Goal: Task Accomplishment & Management: Manage account settings

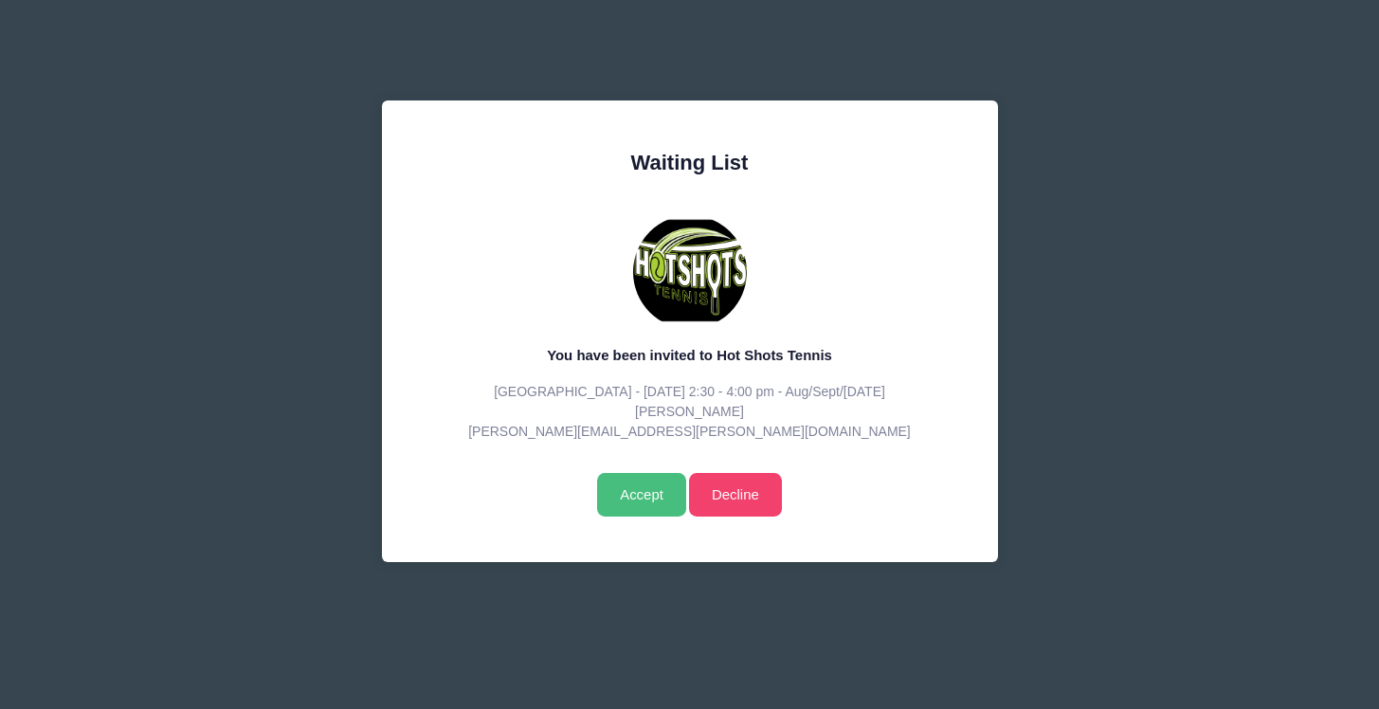
click at [626, 487] on input "Accept" at bounding box center [641, 495] width 88 height 44
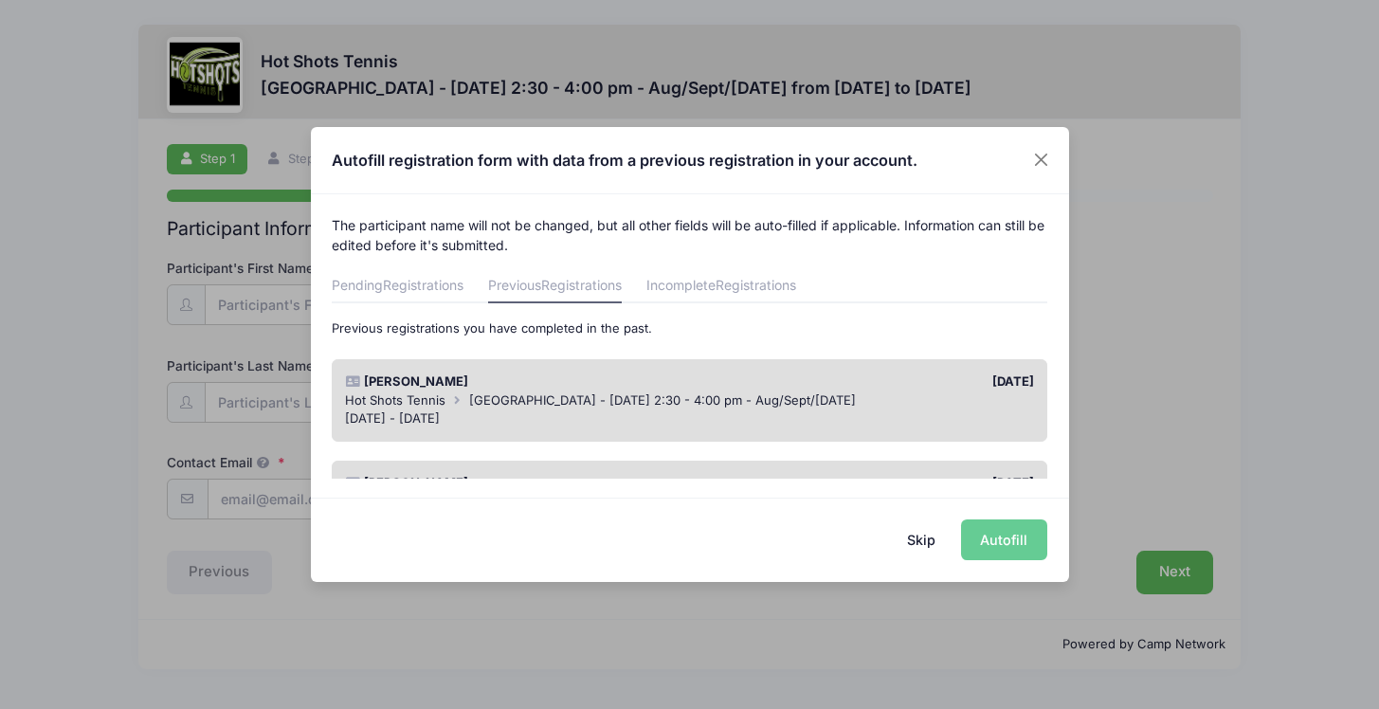
click at [921, 421] on div "Aug 15 - Oct 17, 2025" at bounding box center [689, 418] width 689 height 19
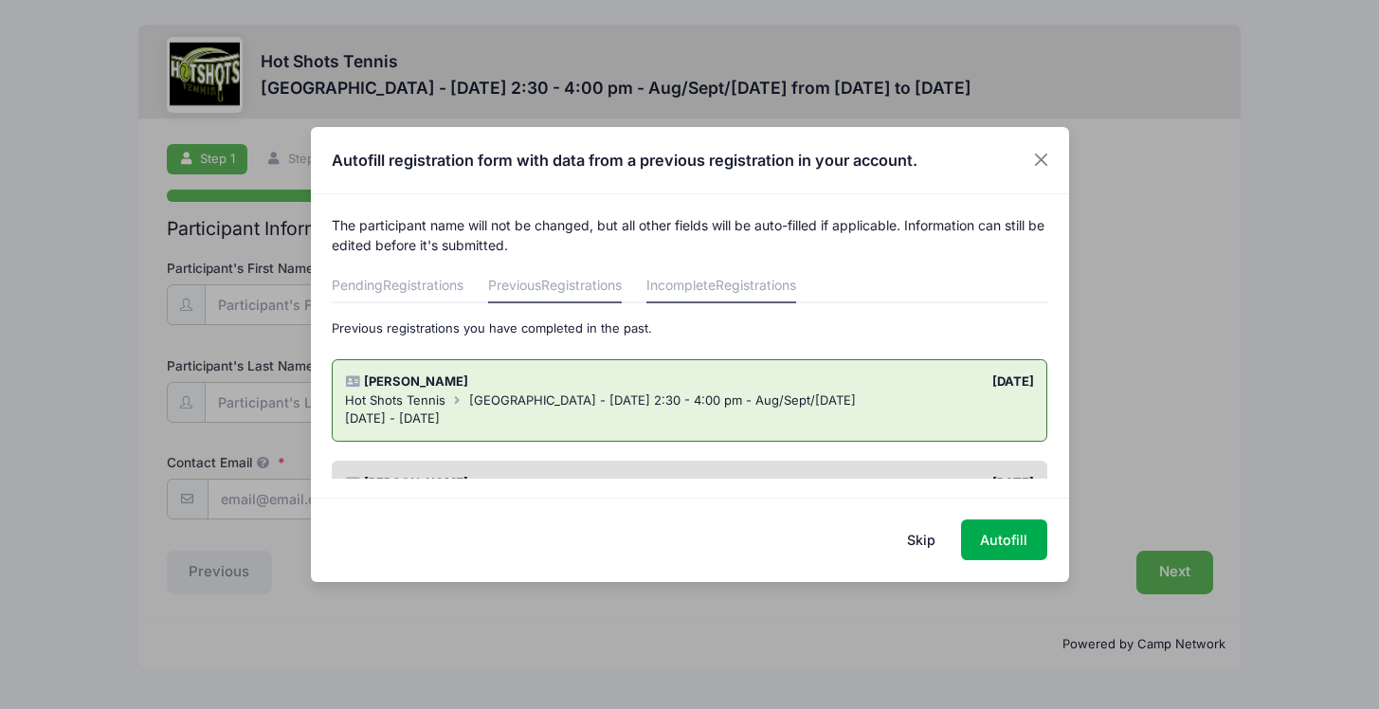
click at [740, 292] on span "Registrations" at bounding box center [756, 285] width 81 height 16
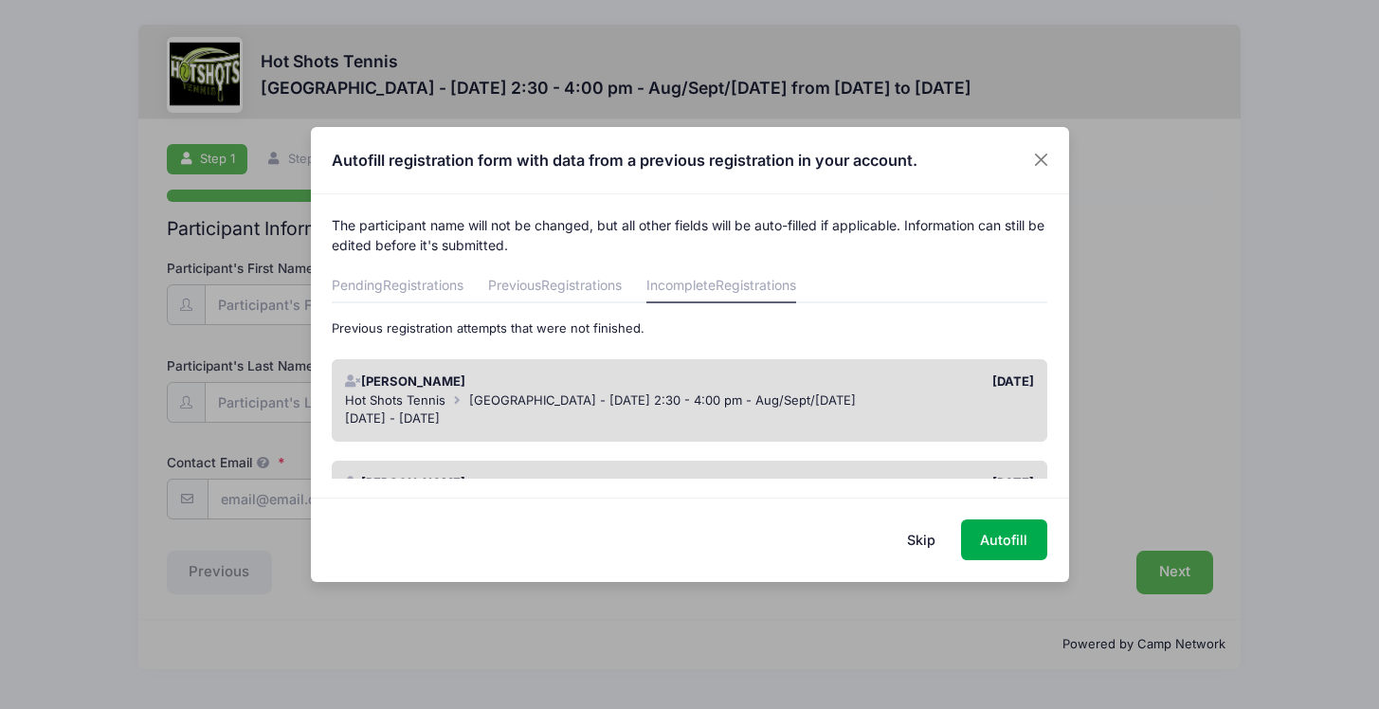
click at [764, 377] on div "08/15/2025" at bounding box center [867, 382] width 354 height 19
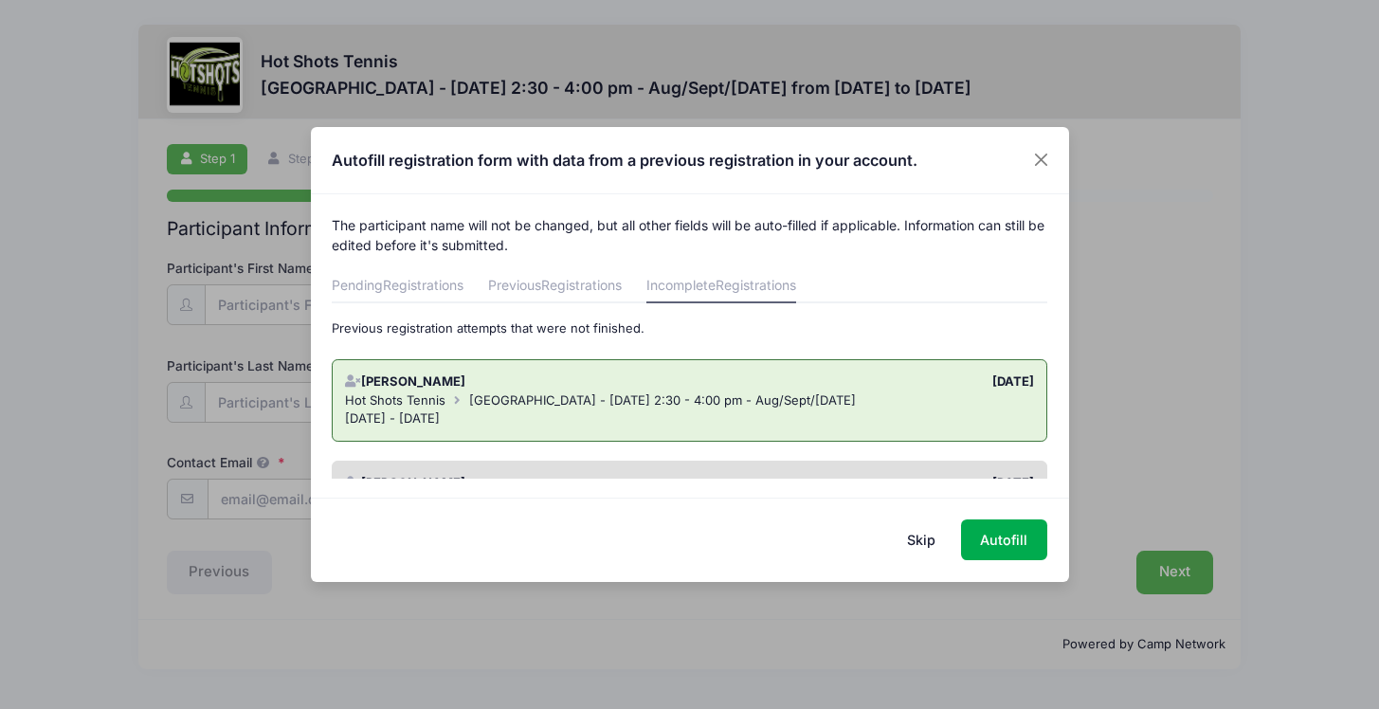
scroll to position [95, 0]
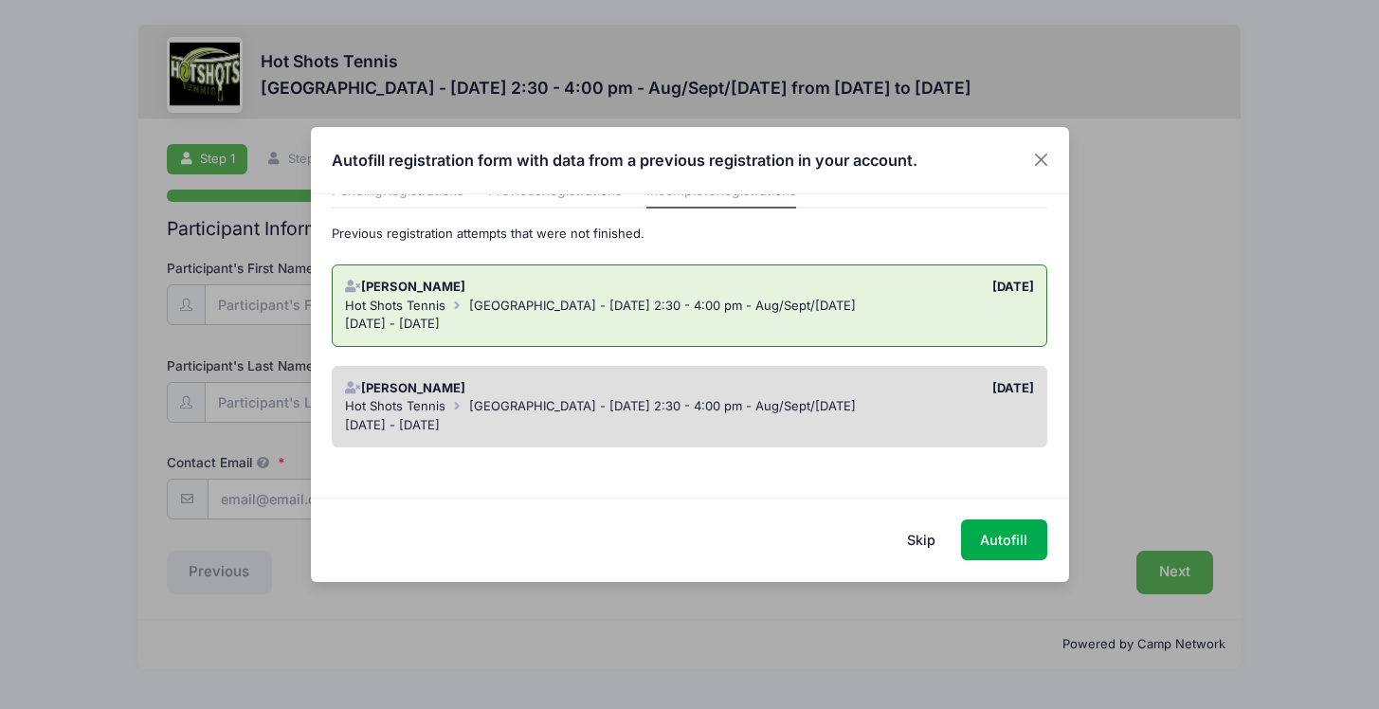
click at [932, 428] on div "[DATE] - [DATE]" at bounding box center [689, 425] width 689 height 19
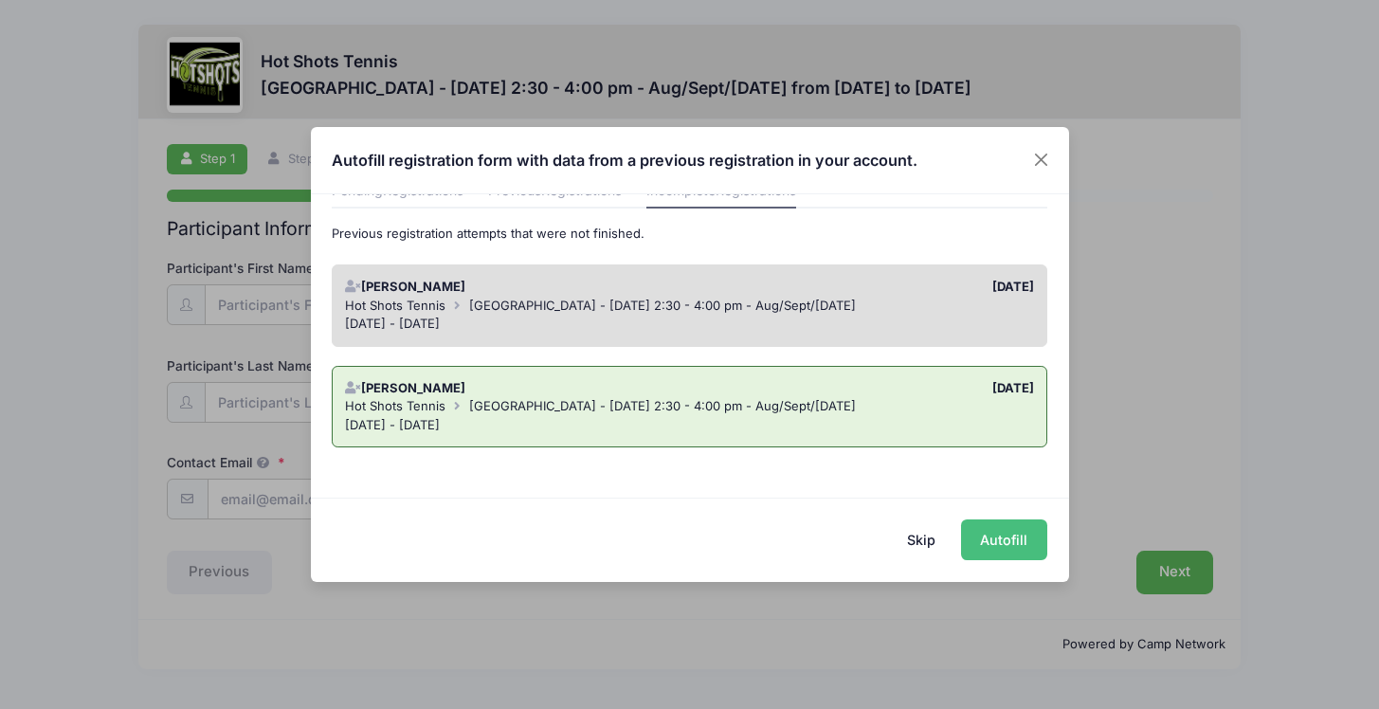
click at [994, 545] on button "Autofill" at bounding box center [1004, 539] width 86 height 41
type input "[PERSON_NAME][EMAIL_ADDRESS][PERSON_NAME][DOMAIN_NAME]"
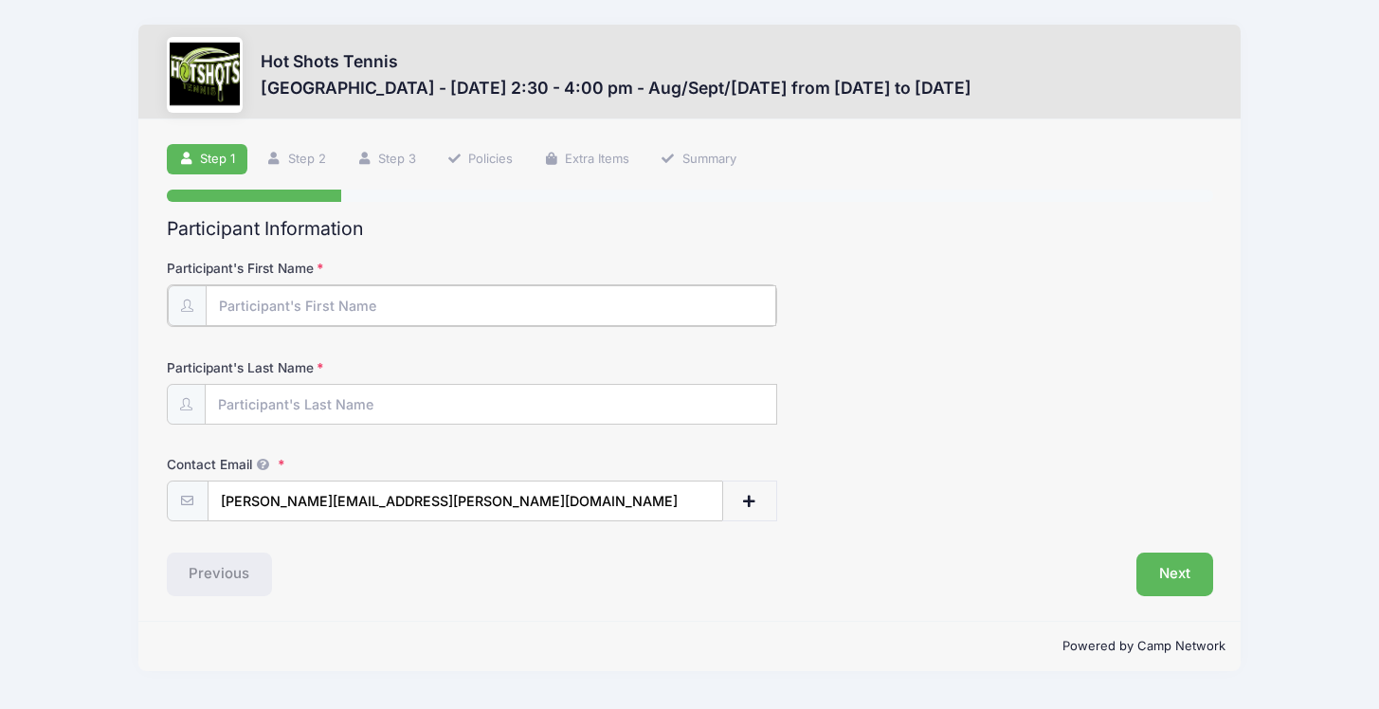
click at [438, 315] on input "Participant's First Name" at bounding box center [491, 305] width 571 height 41
type input "Maisie"
type input "[PERSON_NAME]"
click at [1141, 562] on button "Next" at bounding box center [1175, 573] width 77 height 44
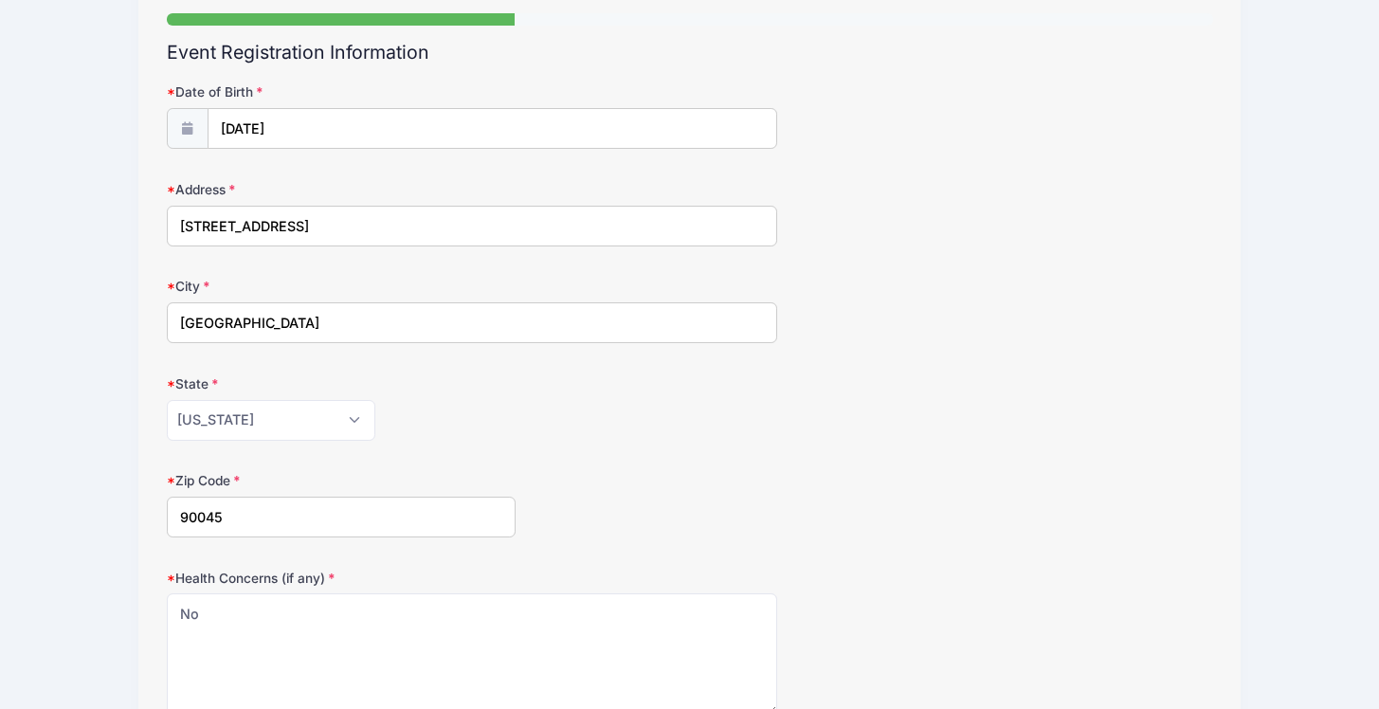
scroll to position [535, 0]
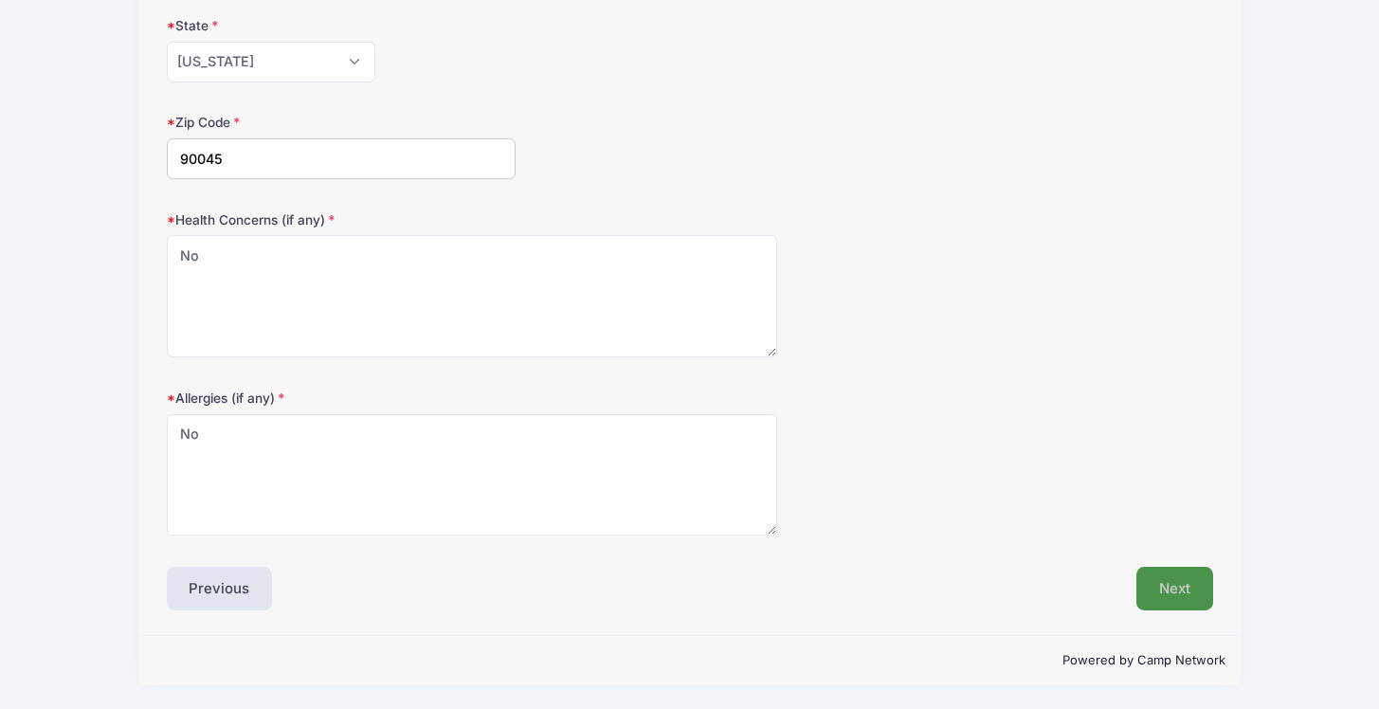
click at [1167, 580] on button "Next" at bounding box center [1175, 589] width 77 height 44
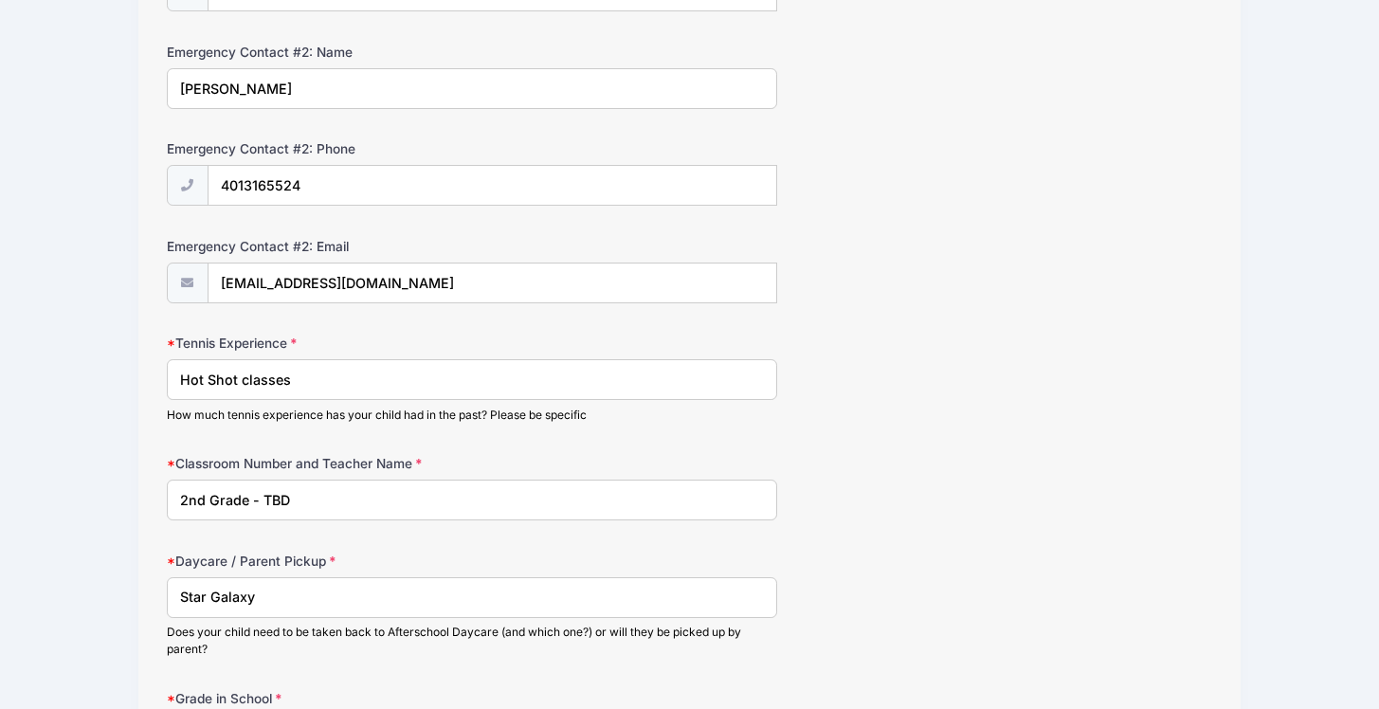
scroll to position [1042, 0]
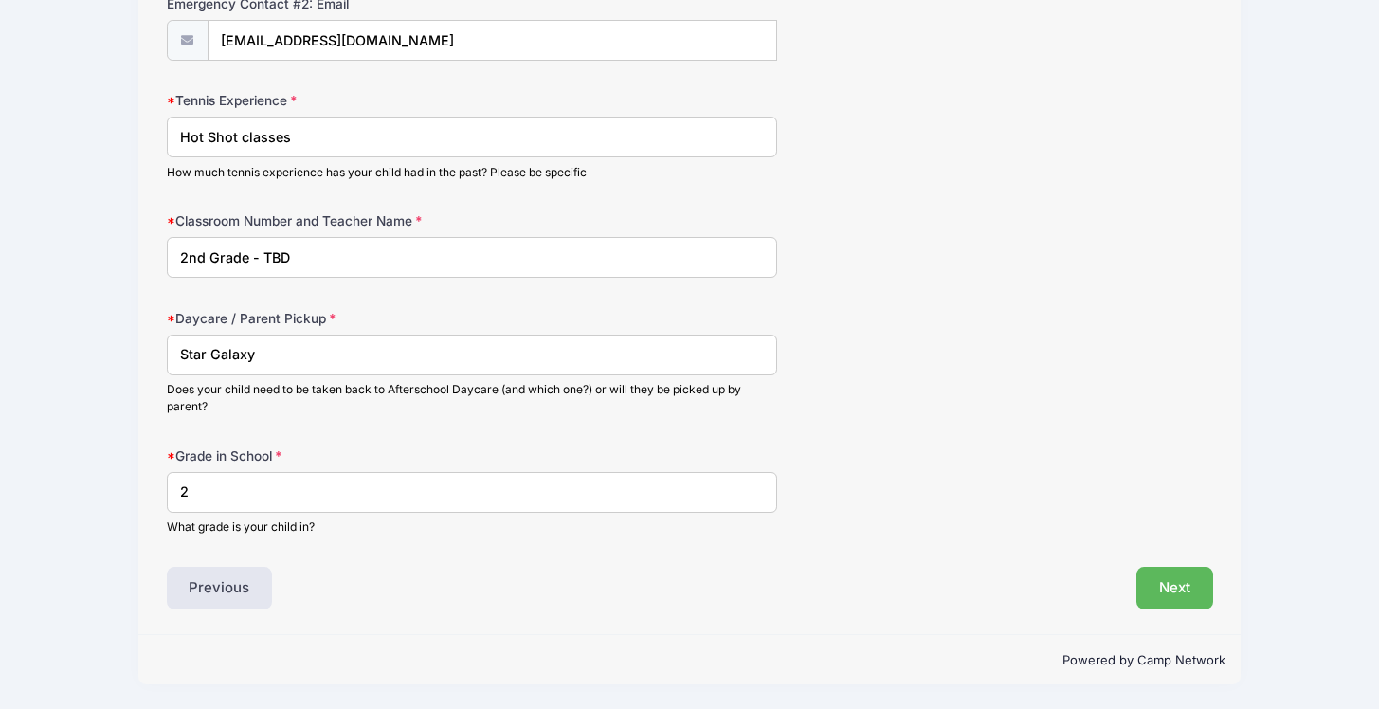
click at [243, 266] on input "2nd Grade - TBD" at bounding box center [472, 257] width 610 height 41
type input "Ms Leon R. 17"
click at [1203, 593] on button "Next" at bounding box center [1175, 589] width 77 height 44
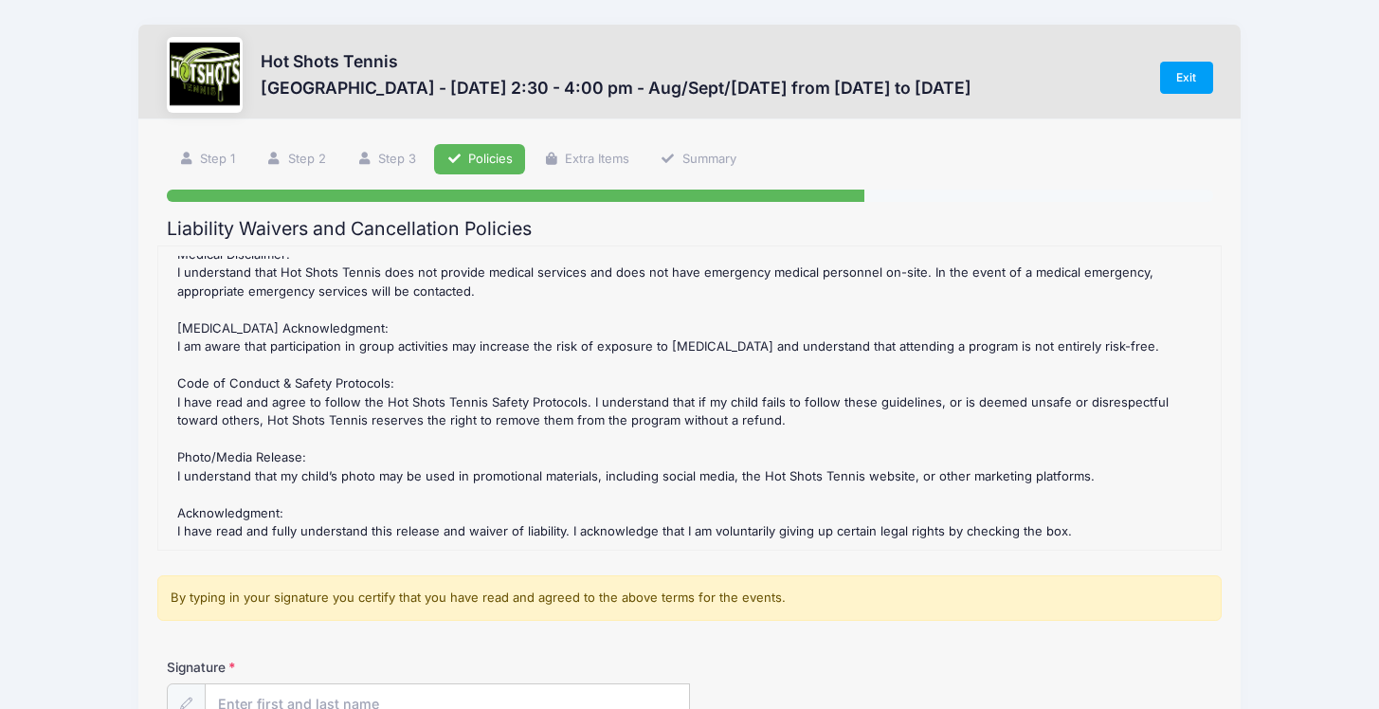
scroll to position [212, 0]
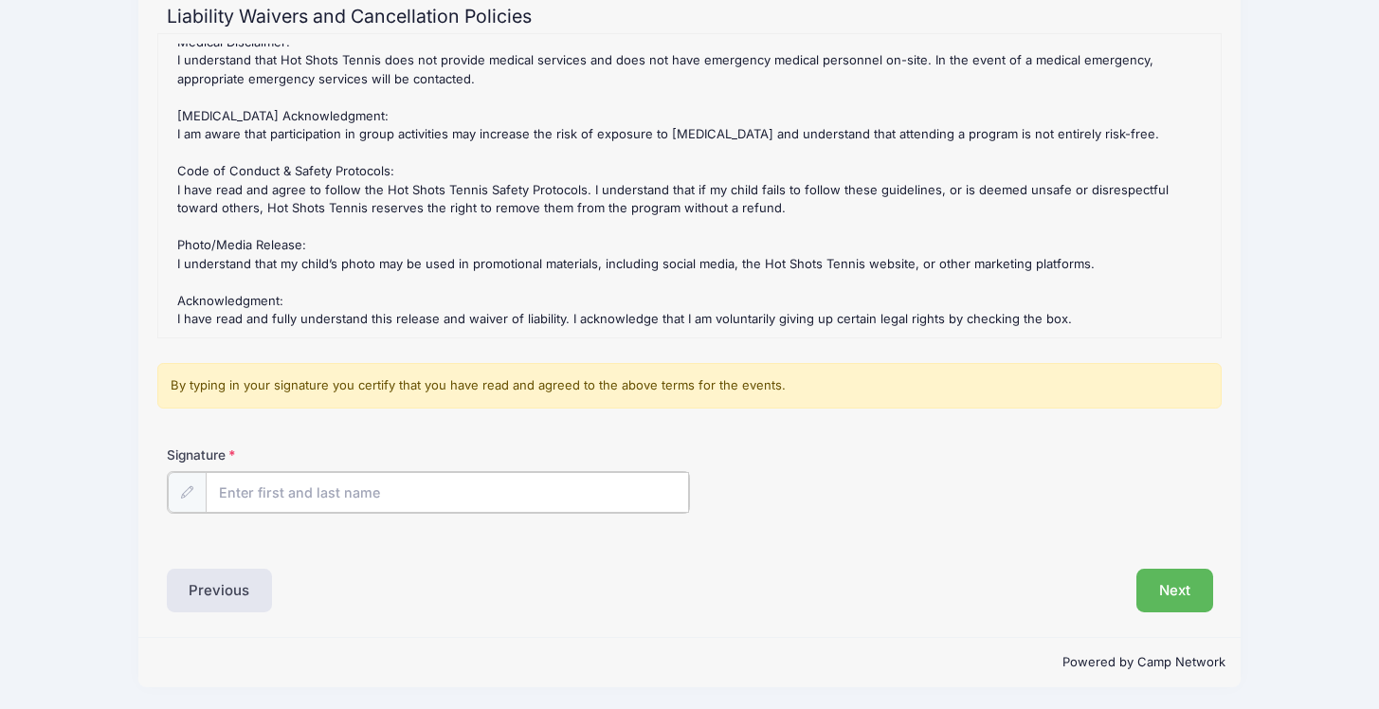
click at [294, 478] on input "Signature" at bounding box center [447, 492] width 483 height 41
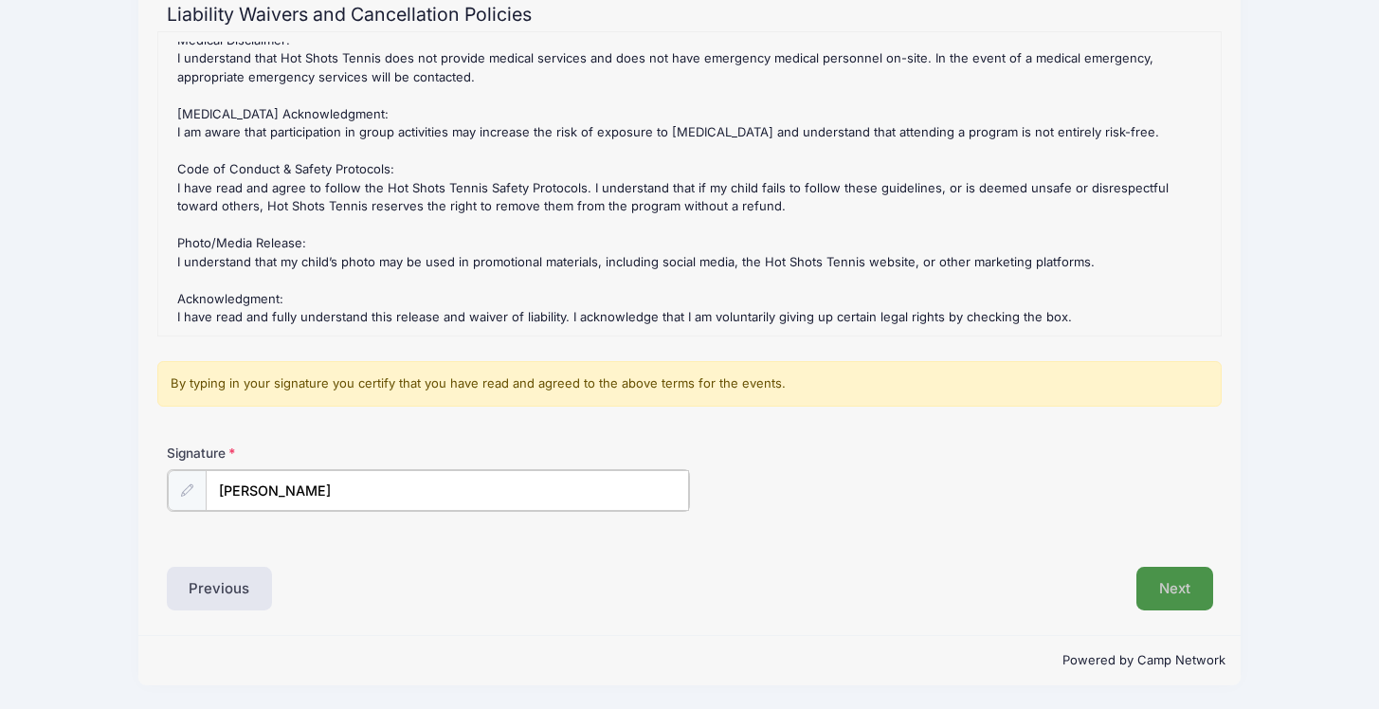
type input "[PERSON_NAME]"
click at [1182, 597] on button "Next" at bounding box center [1175, 589] width 77 height 44
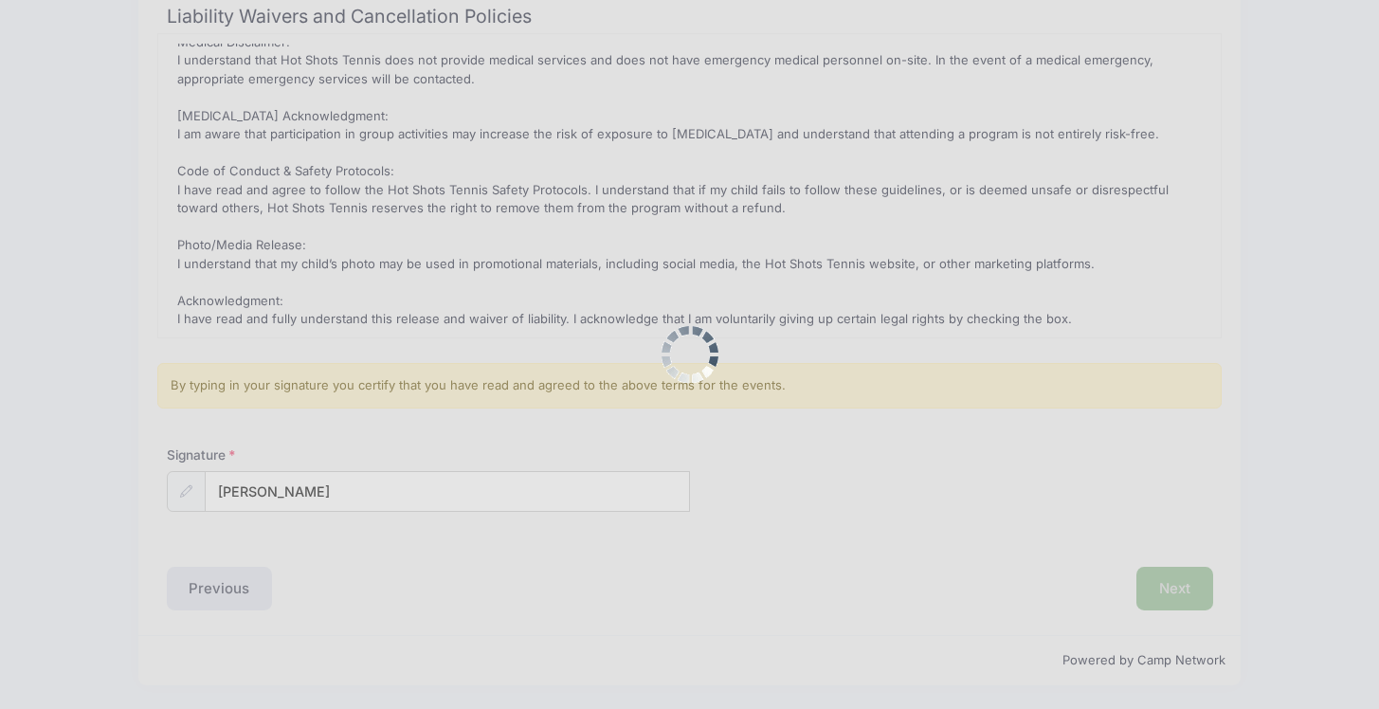
scroll to position [0, 0]
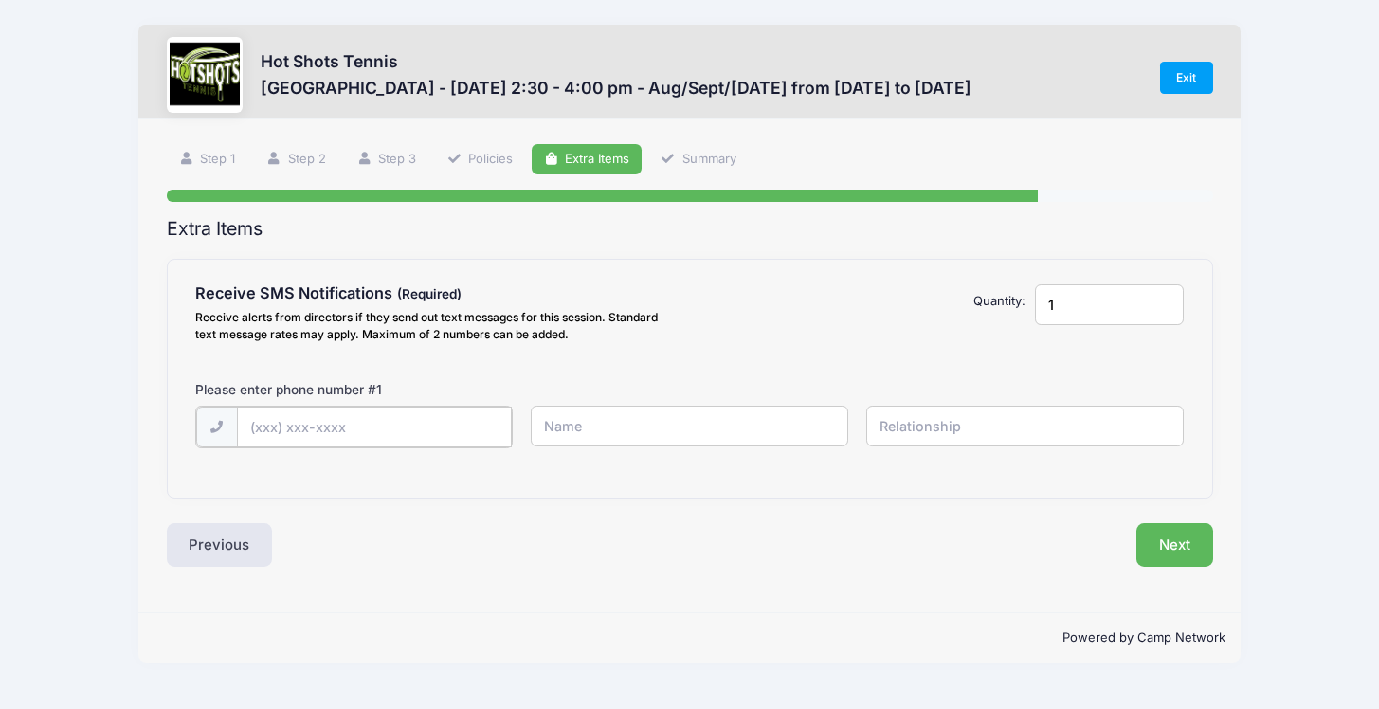
click at [0, 0] on input "text" at bounding box center [0, 0] width 0 height 0
type input "(401) 744-1328"
type input "[PERSON_NAME]"
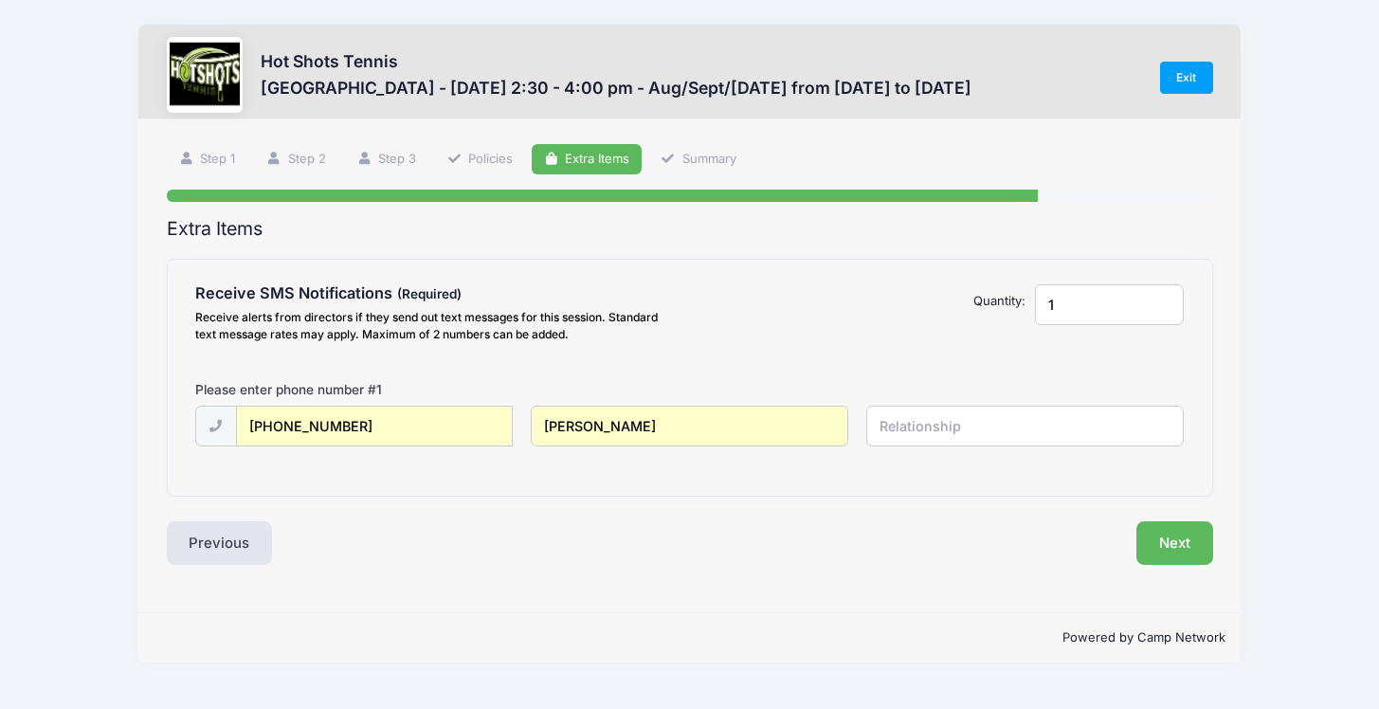
click at [0, 0] on input "text" at bounding box center [0, 0] width 0 height 0
type input "Father"
click at [1102, 296] on input "1" at bounding box center [1110, 304] width 150 height 41
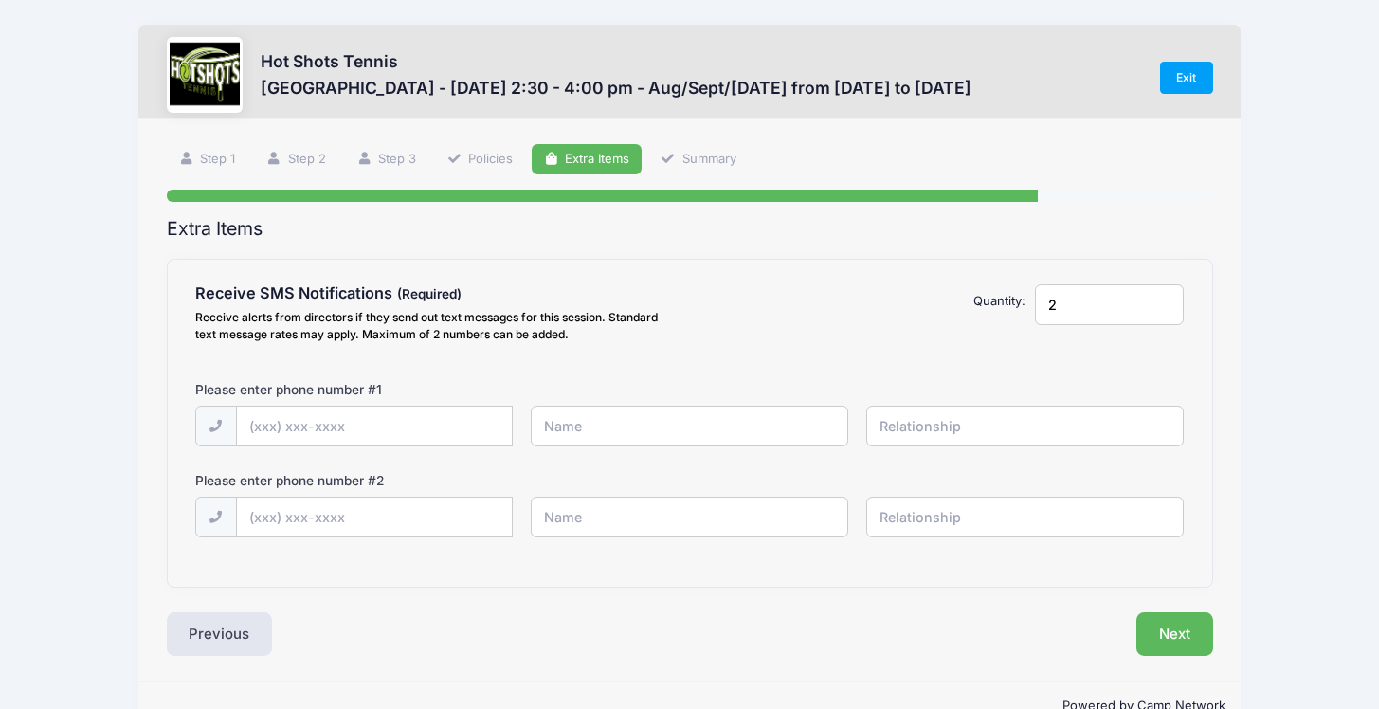
type input "2"
click at [0, 0] on input "text" at bounding box center [0, 0] width 0 height 0
type input "(401) 744-1328"
type input "[PERSON_NAME]"
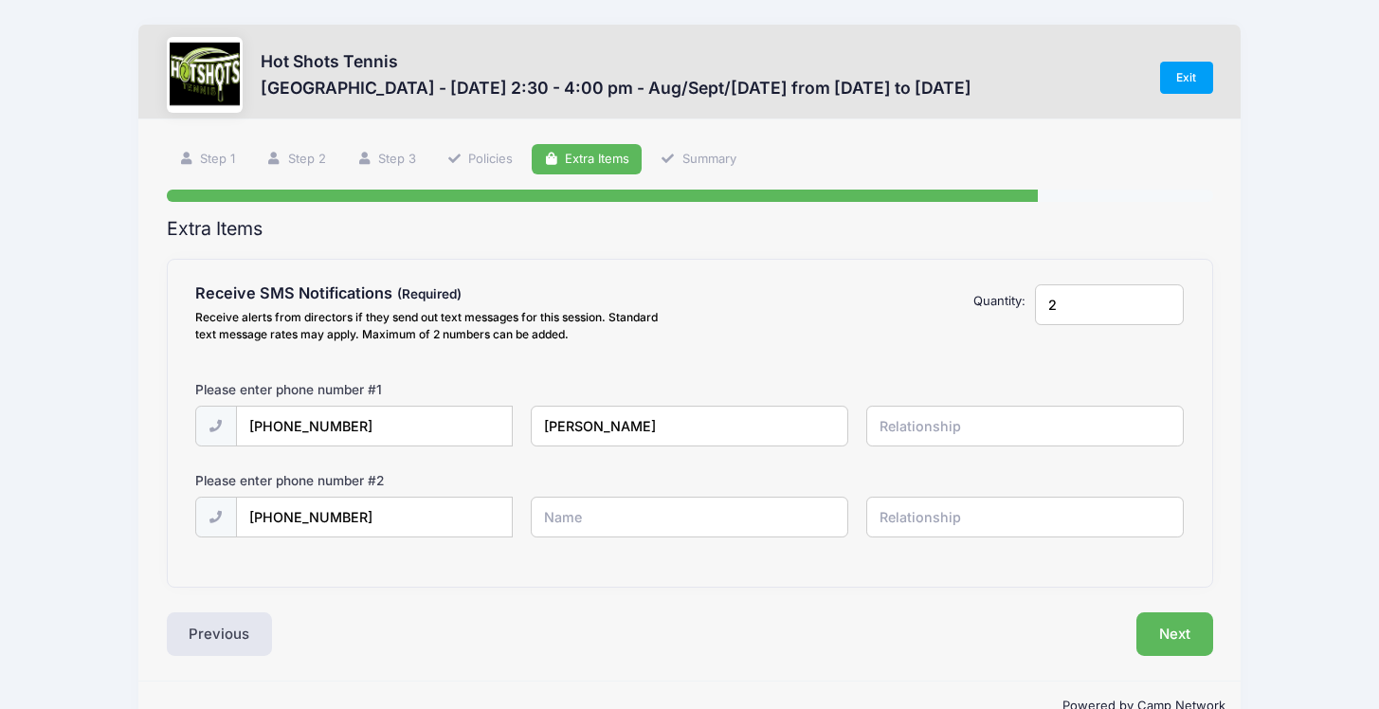
type input "[PERSON_NAME]"
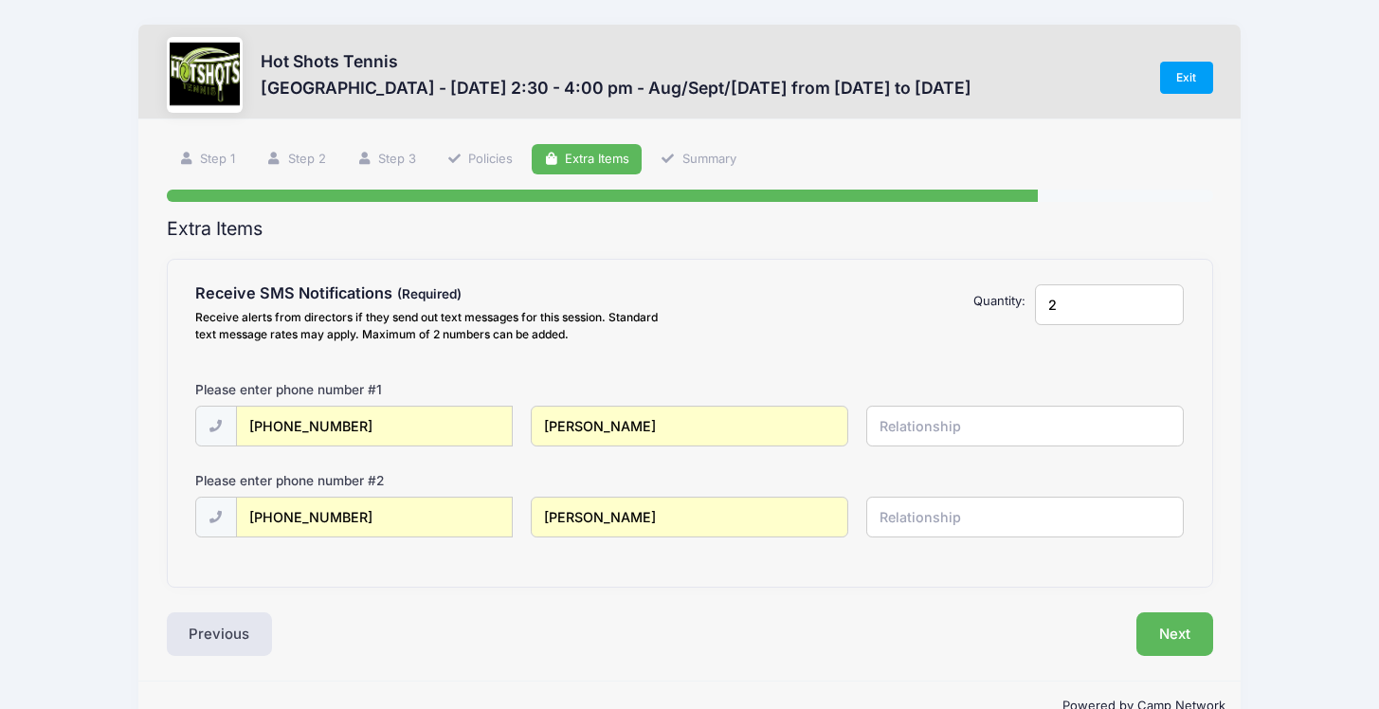
click at [0, 0] on input "text" at bounding box center [0, 0] width 0 height 0
type input "Father"
click at [0, 0] on input "(401) 744-1328" at bounding box center [0, 0] width 0 height 0
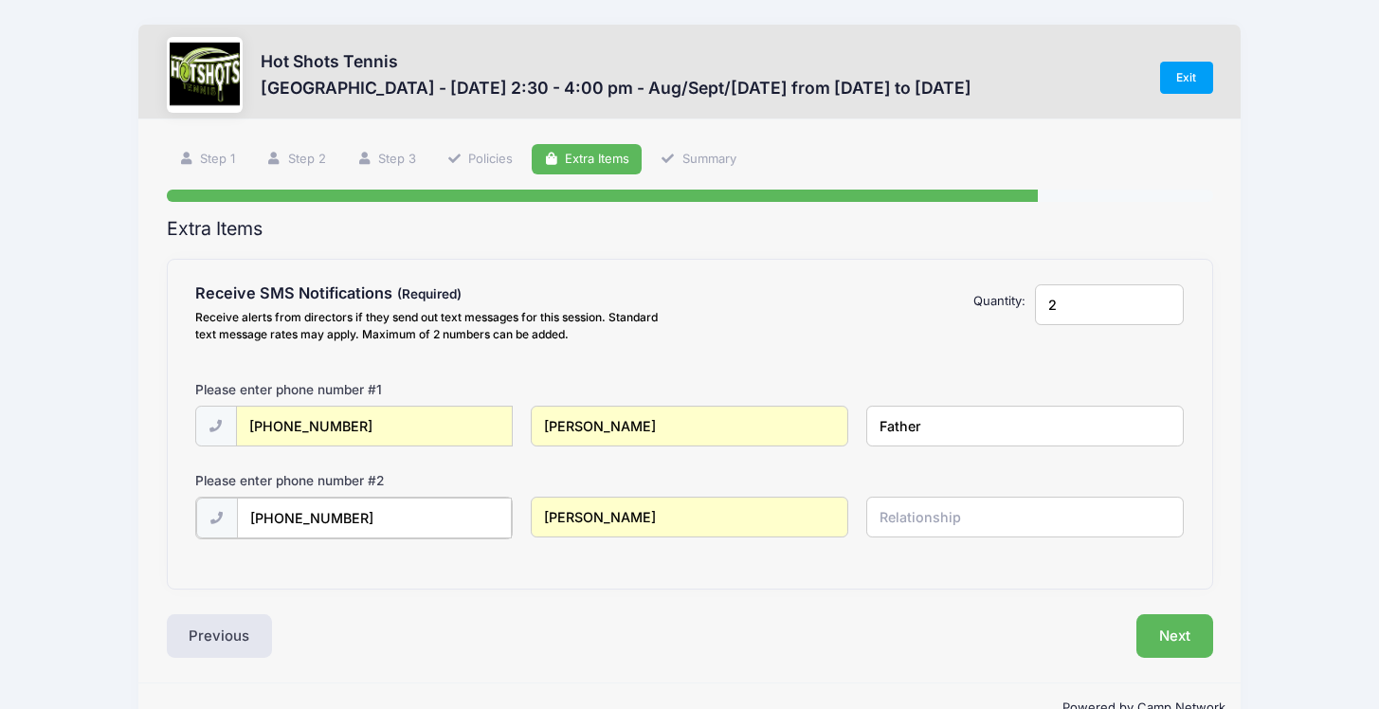
type input "(401) 316-5524"
type input "Jillian Nugent"
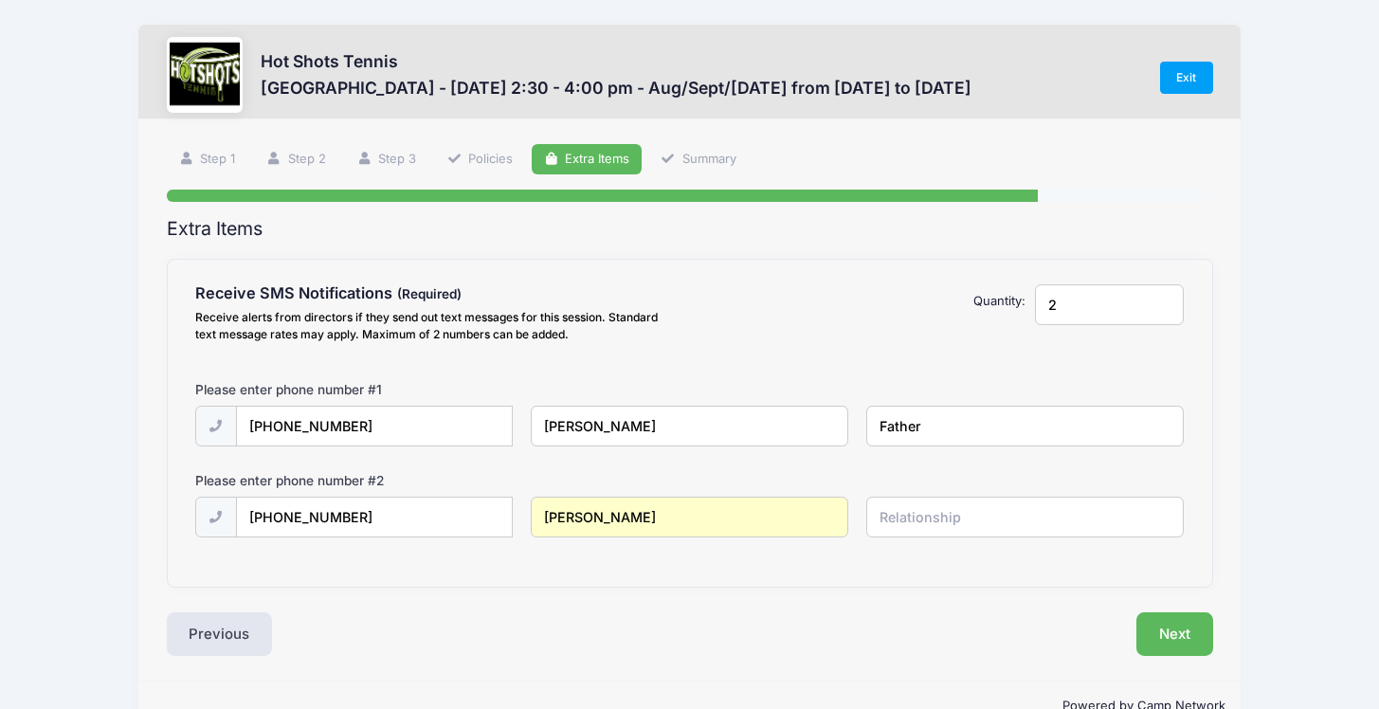
click at [0, 0] on input "text" at bounding box center [0, 0] width 0 height 0
type input "Mother"
click at [1184, 636] on button "Next" at bounding box center [1175, 634] width 77 height 44
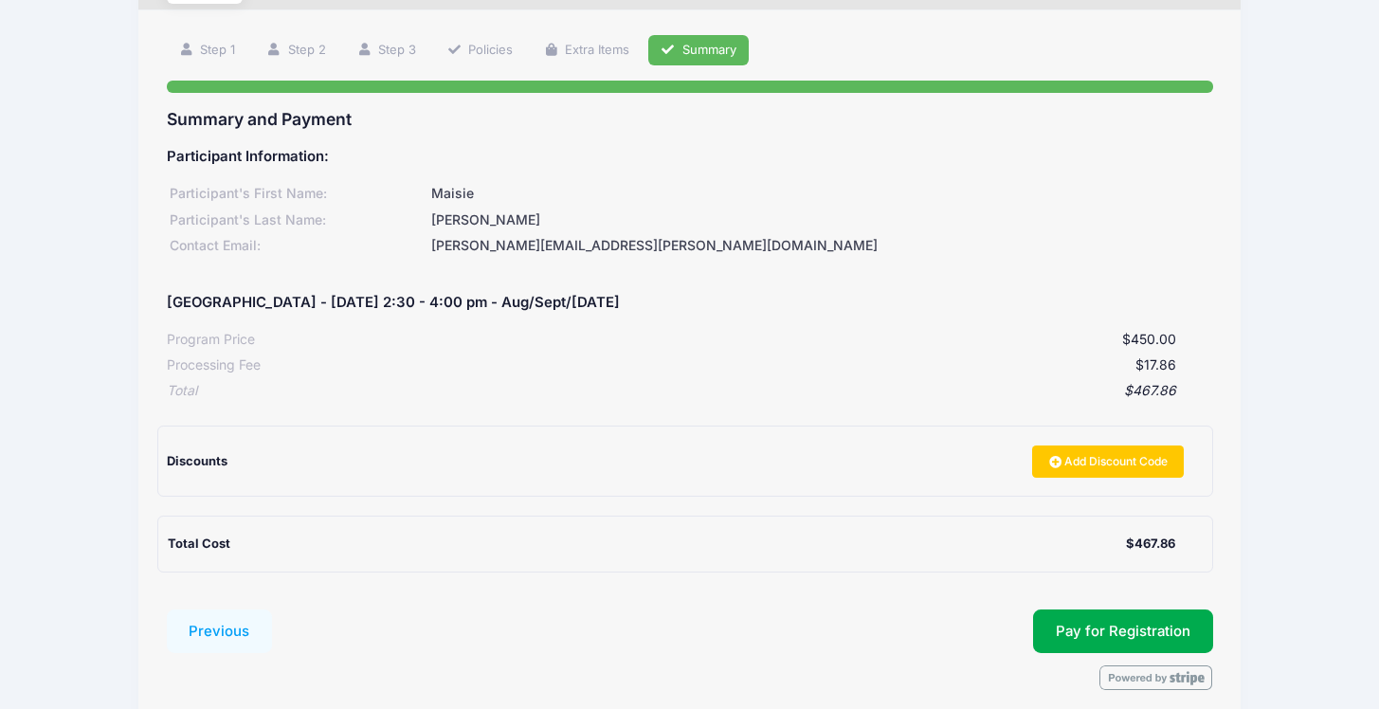
scroll to position [190, 0]
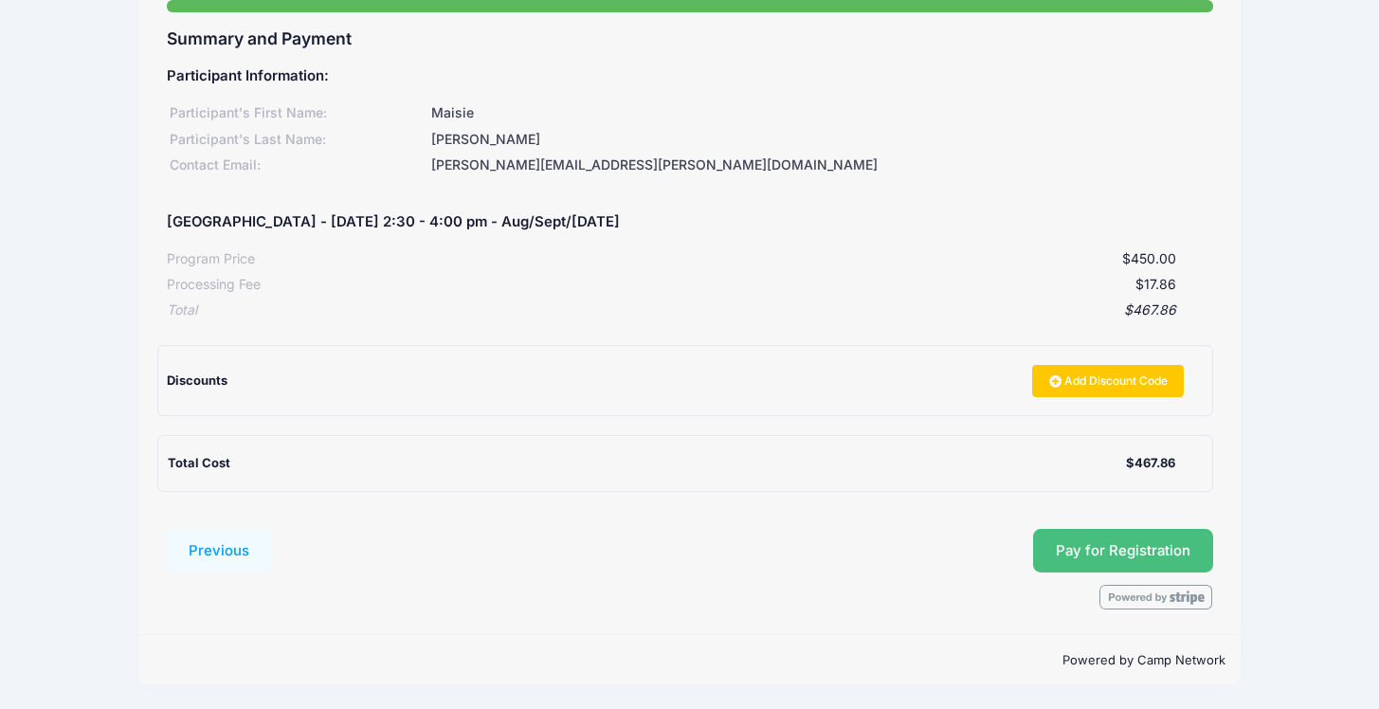
click at [1077, 545] on span "Pay for Registration" at bounding box center [1123, 550] width 135 height 17
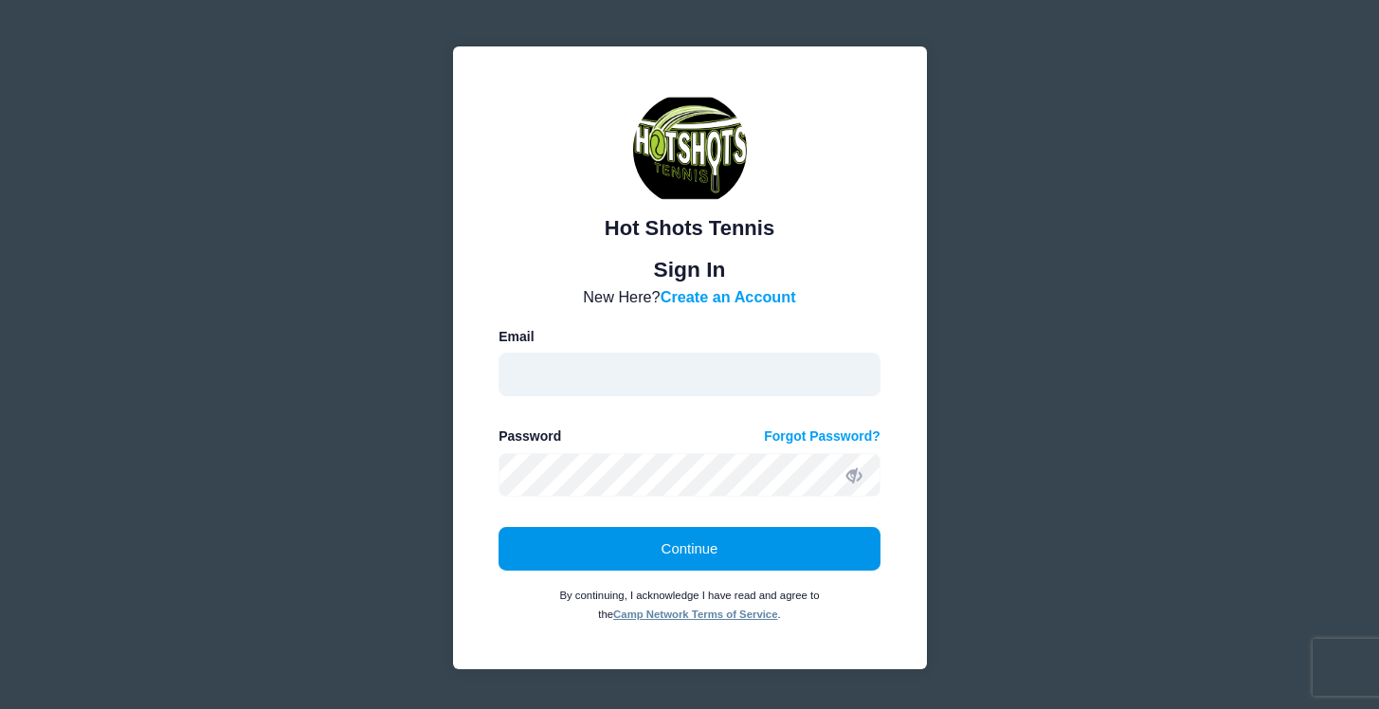
type input "[PERSON_NAME][EMAIL_ADDRESS][PERSON_NAME][DOMAIN_NAME]"
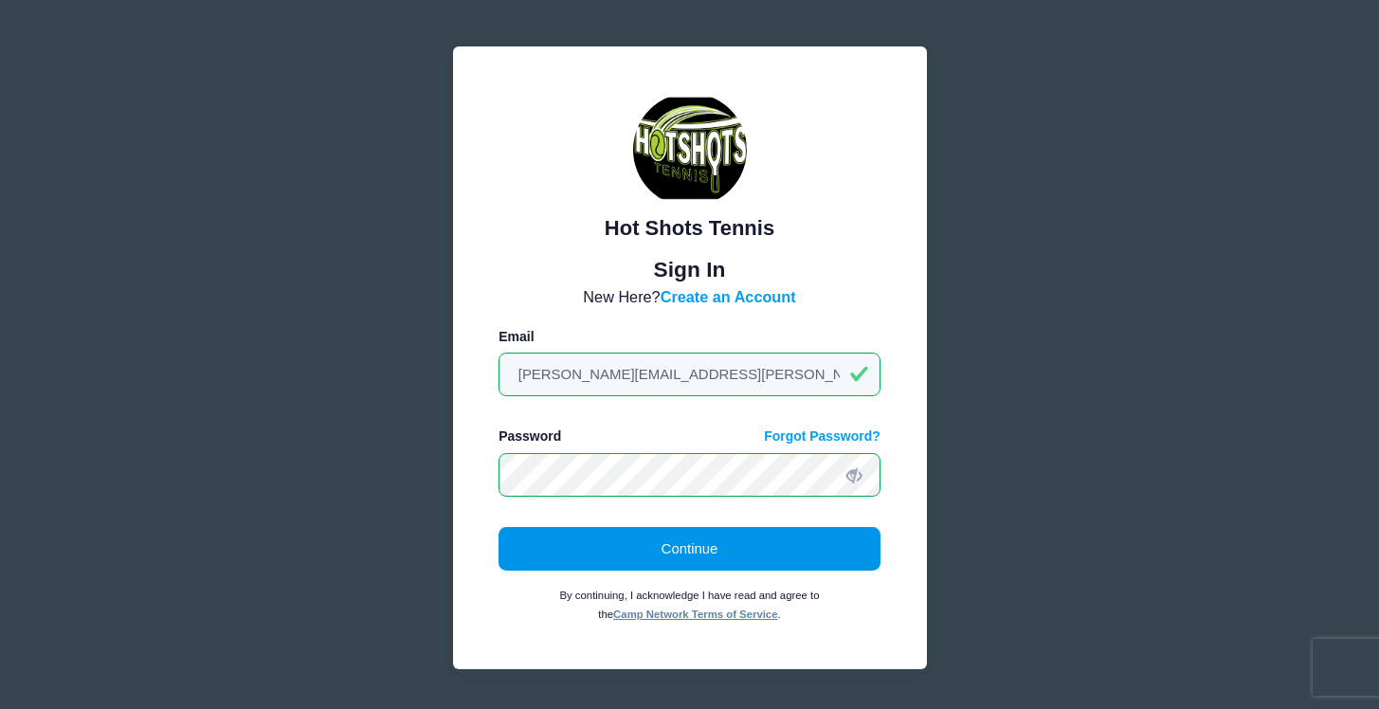
click at [669, 562] on button "Continue" at bounding box center [690, 549] width 382 height 44
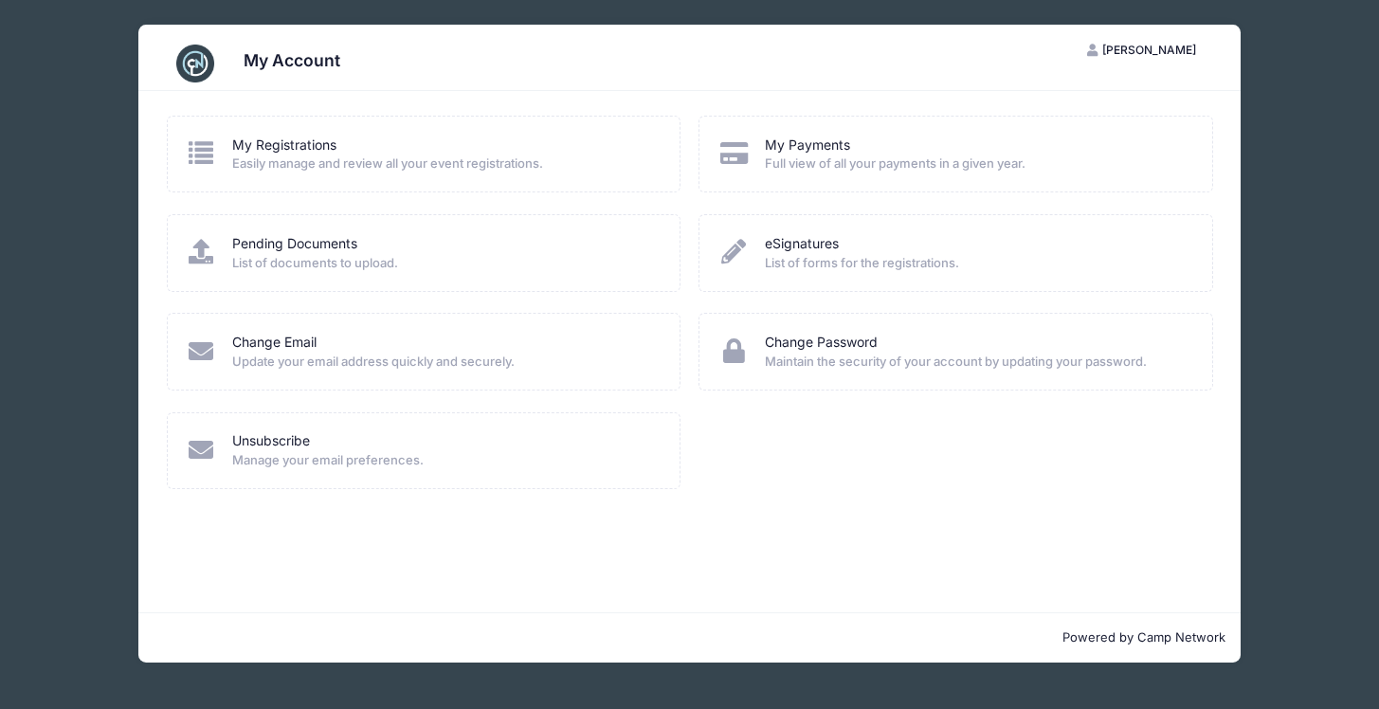
click at [192, 142] on icon at bounding box center [201, 152] width 31 height 25
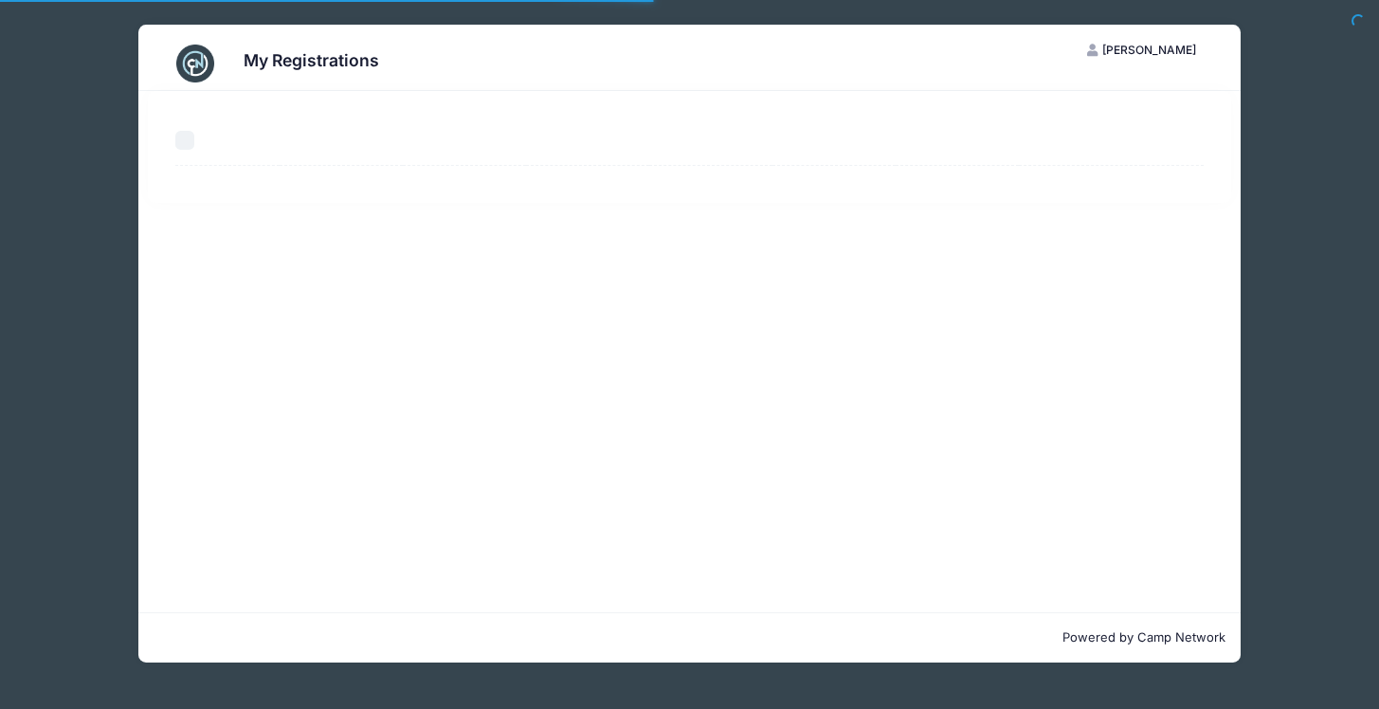
select select "50"
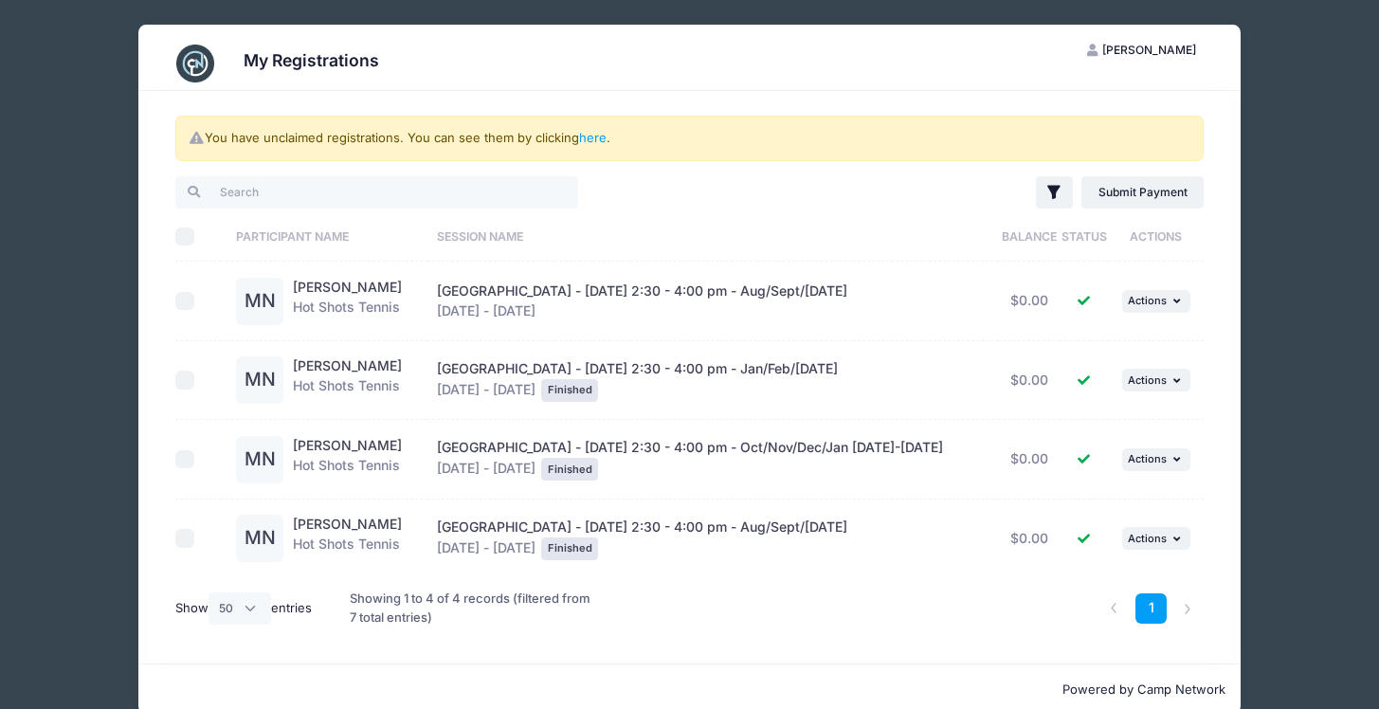
click at [192, 301] on input "checkbox" at bounding box center [184, 301] width 19 height 19
checkbox input "true"
click at [1147, 301] on span "Actions" at bounding box center [1147, 300] width 39 height 13
click at [1096, 340] on link "View Registration" at bounding box center [1096, 343] width 172 height 36
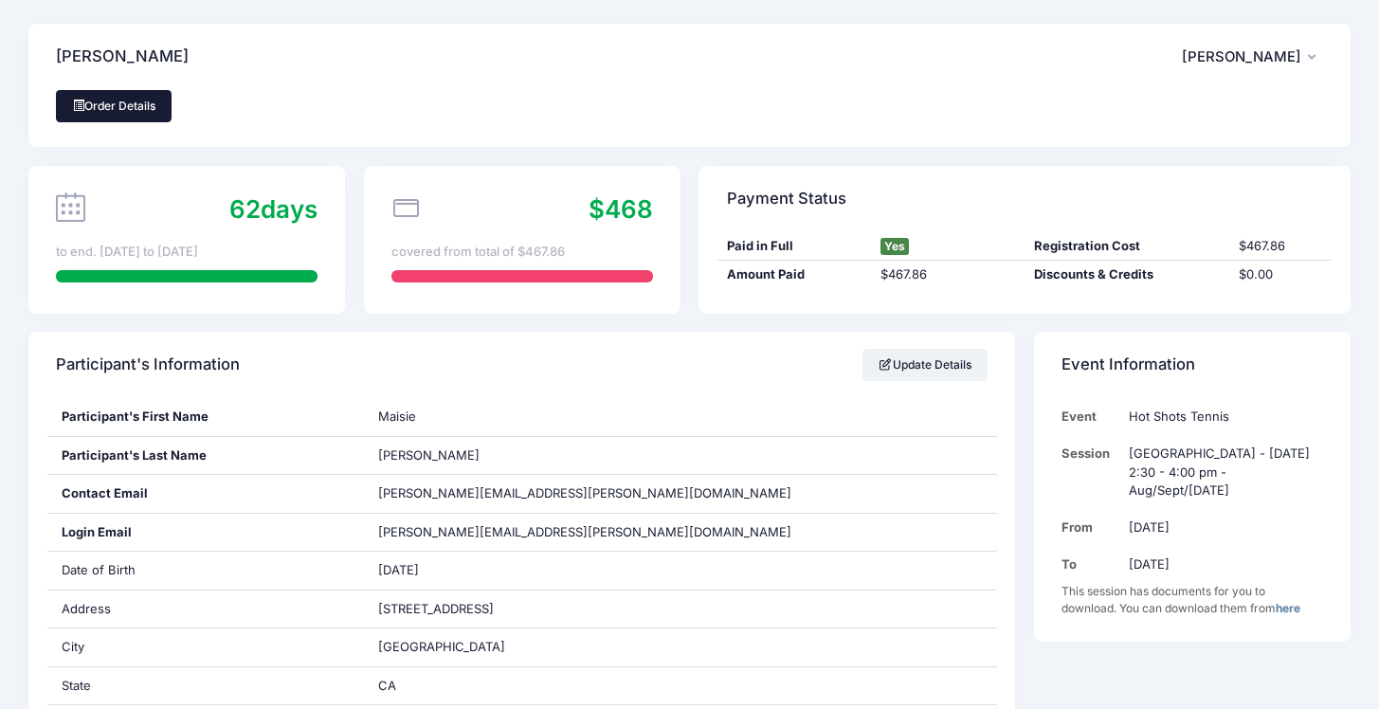
click at [95, 102] on link "Order Details" at bounding box center [114, 106] width 116 height 32
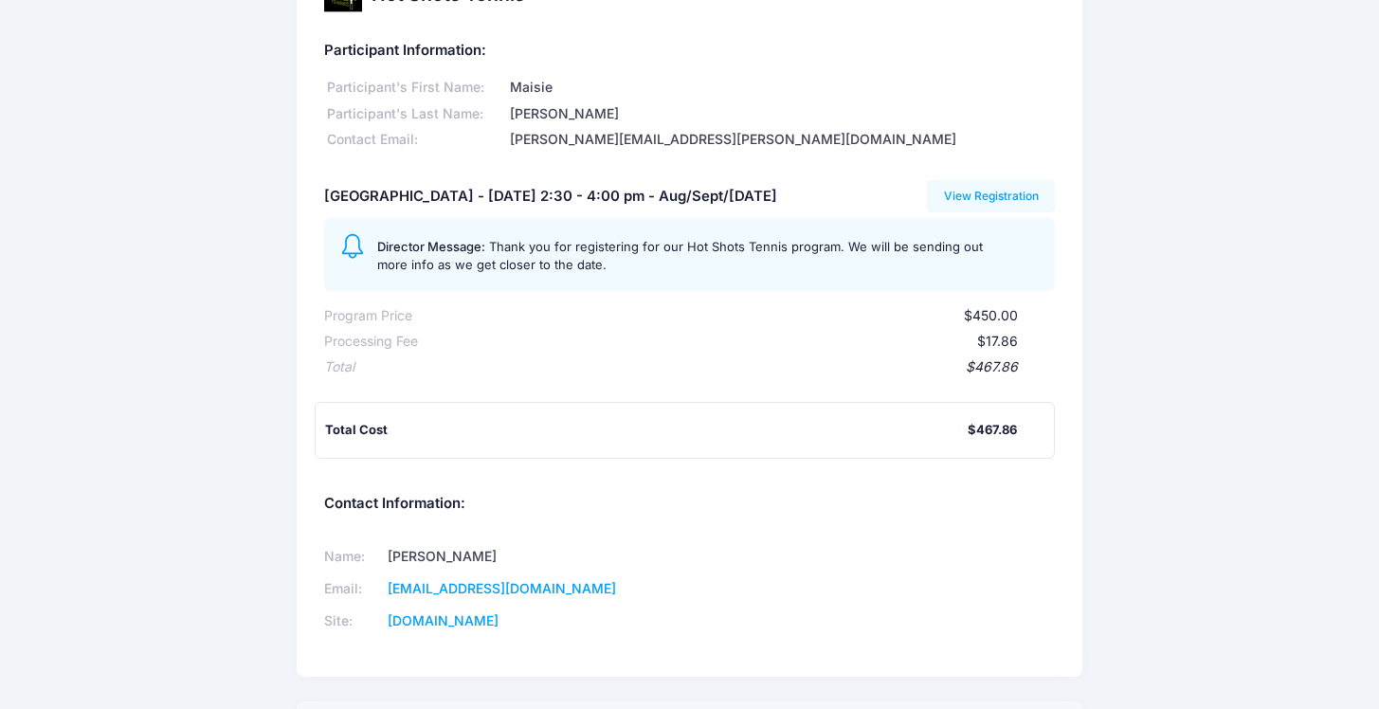
scroll to position [13, 0]
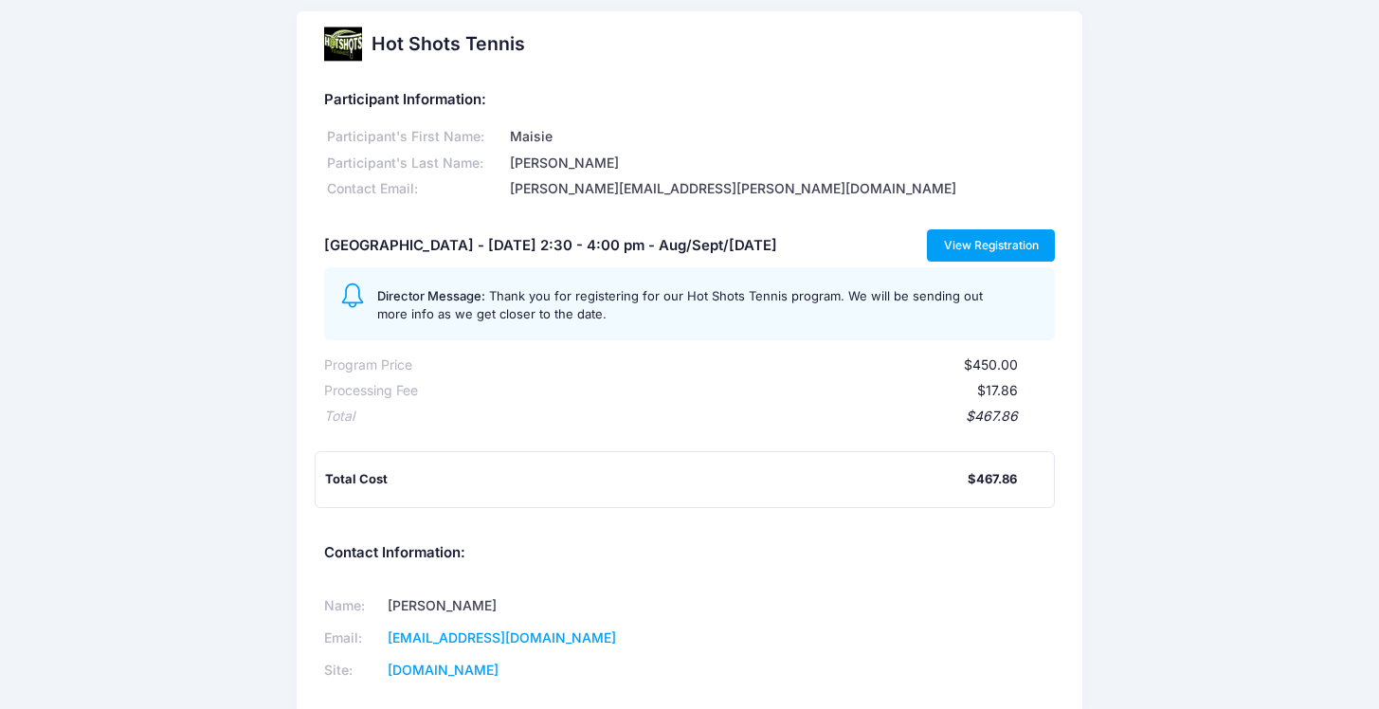
click at [1014, 241] on link "View Registration" at bounding box center [991, 245] width 128 height 32
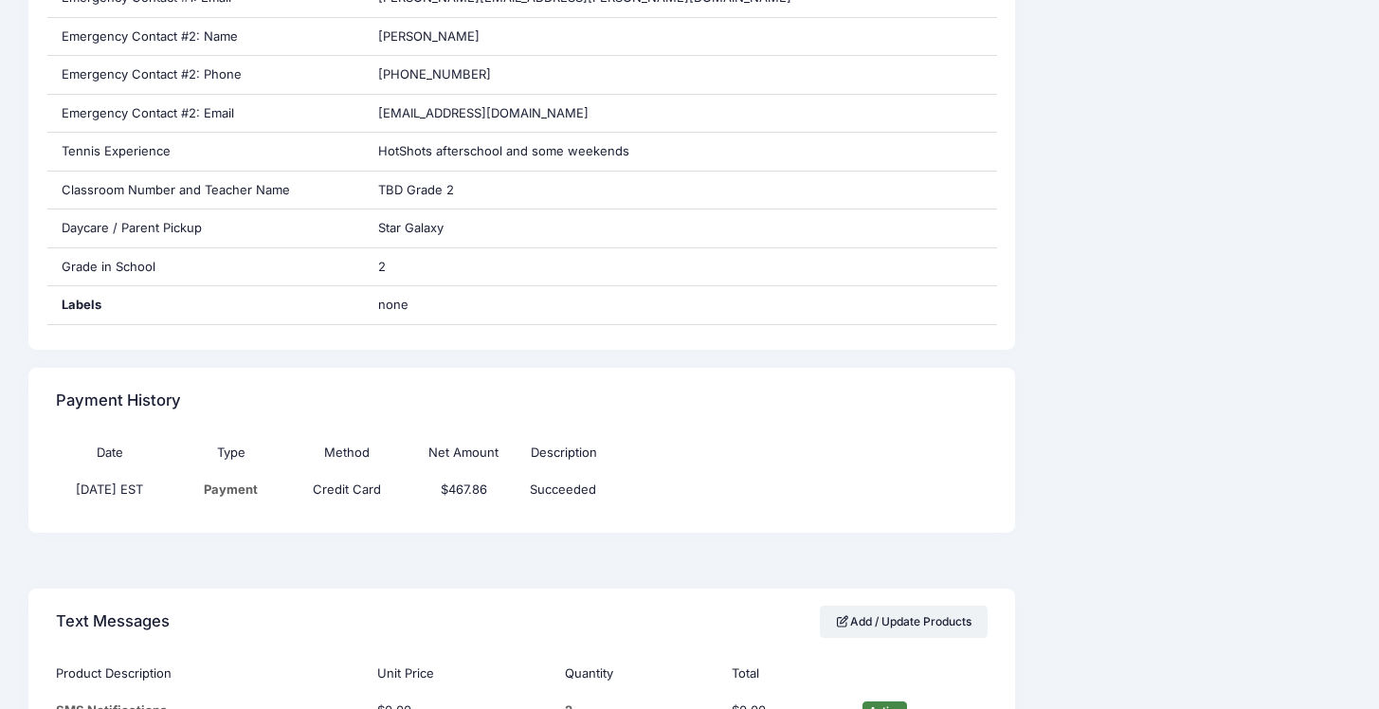
scroll to position [1034, 0]
click at [132, 487] on td "08/06/2025 EST" at bounding box center [114, 488] width 117 height 37
click at [463, 489] on td "$467.86" at bounding box center [464, 488] width 117 height 37
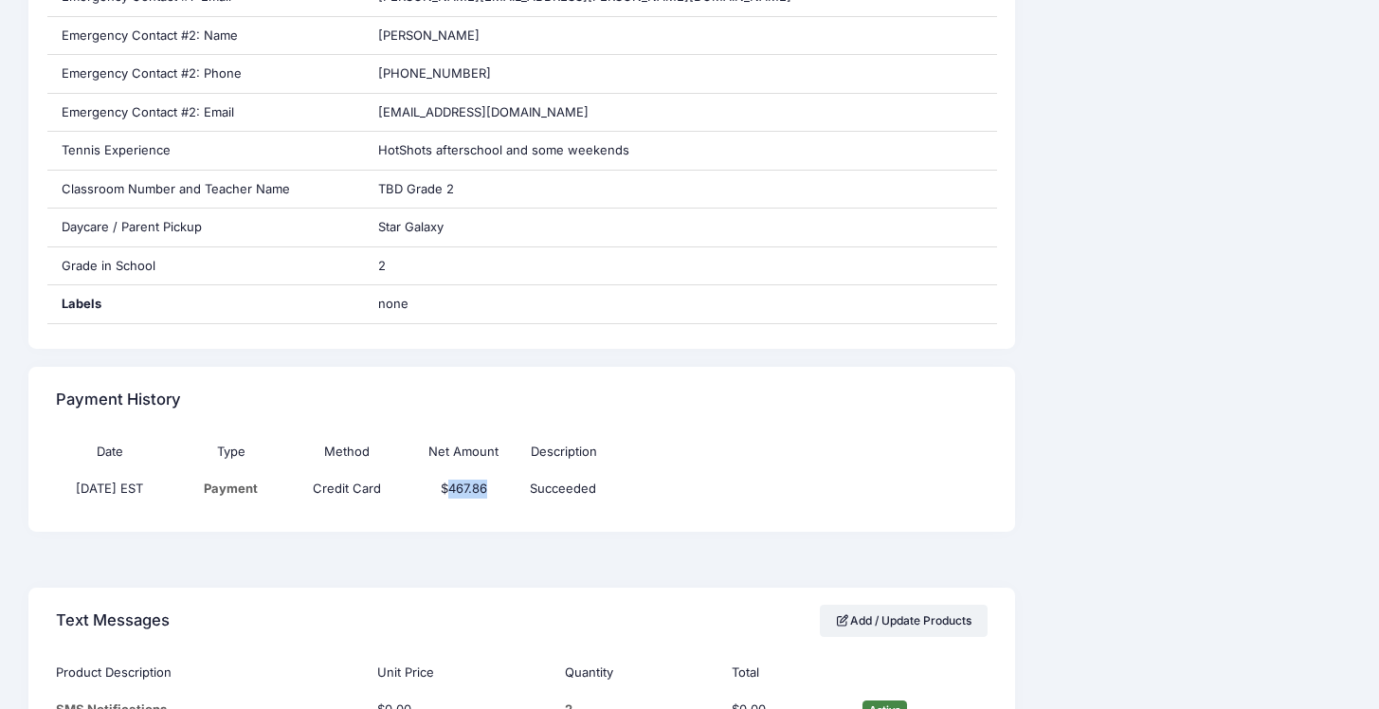
click at [463, 489] on td "$467.86" at bounding box center [464, 488] width 117 height 37
click at [484, 492] on td "$467.86" at bounding box center [464, 488] width 117 height 37
drag, startPoint x: 506, startPoint y: 490, endPoint x: 465, endPoint y: 492, distance: 40.8
click at [465, 492] on td "$467.86" at bounding box center [464, 488] width 117 height 37
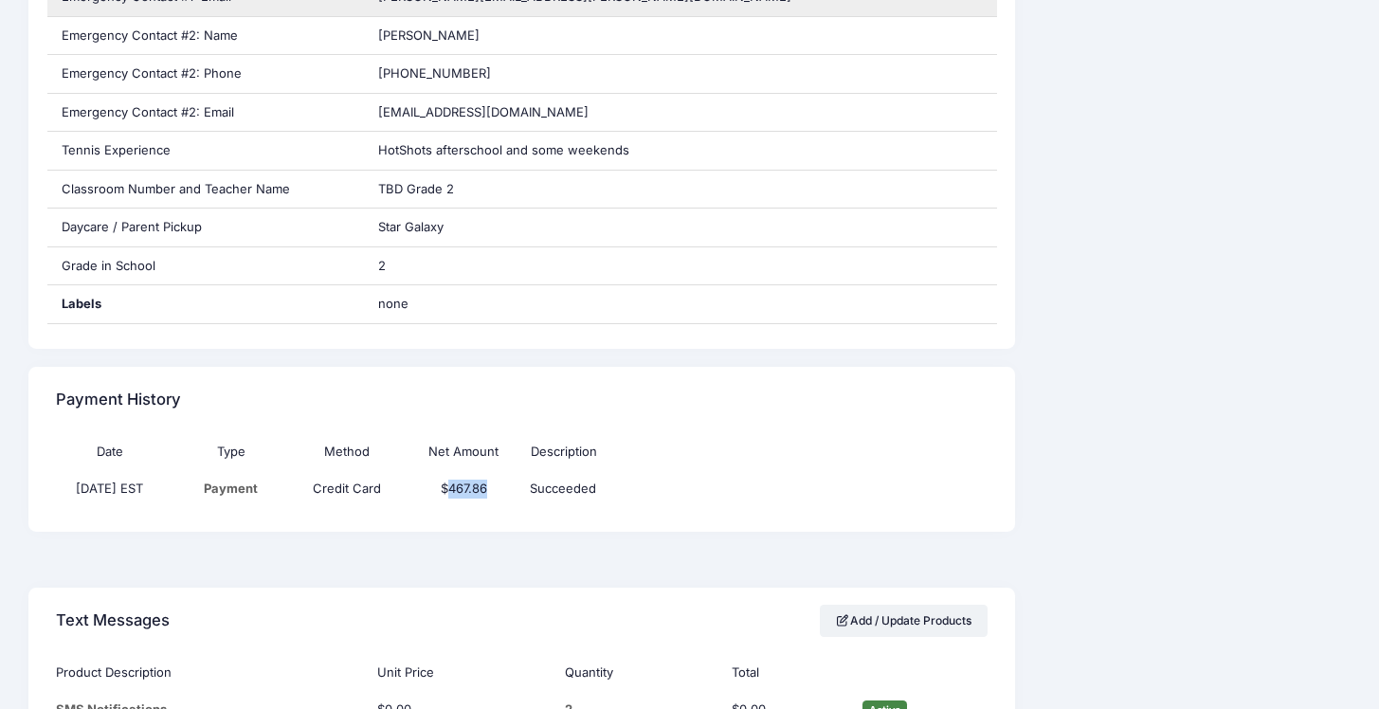
copy td "467.86"
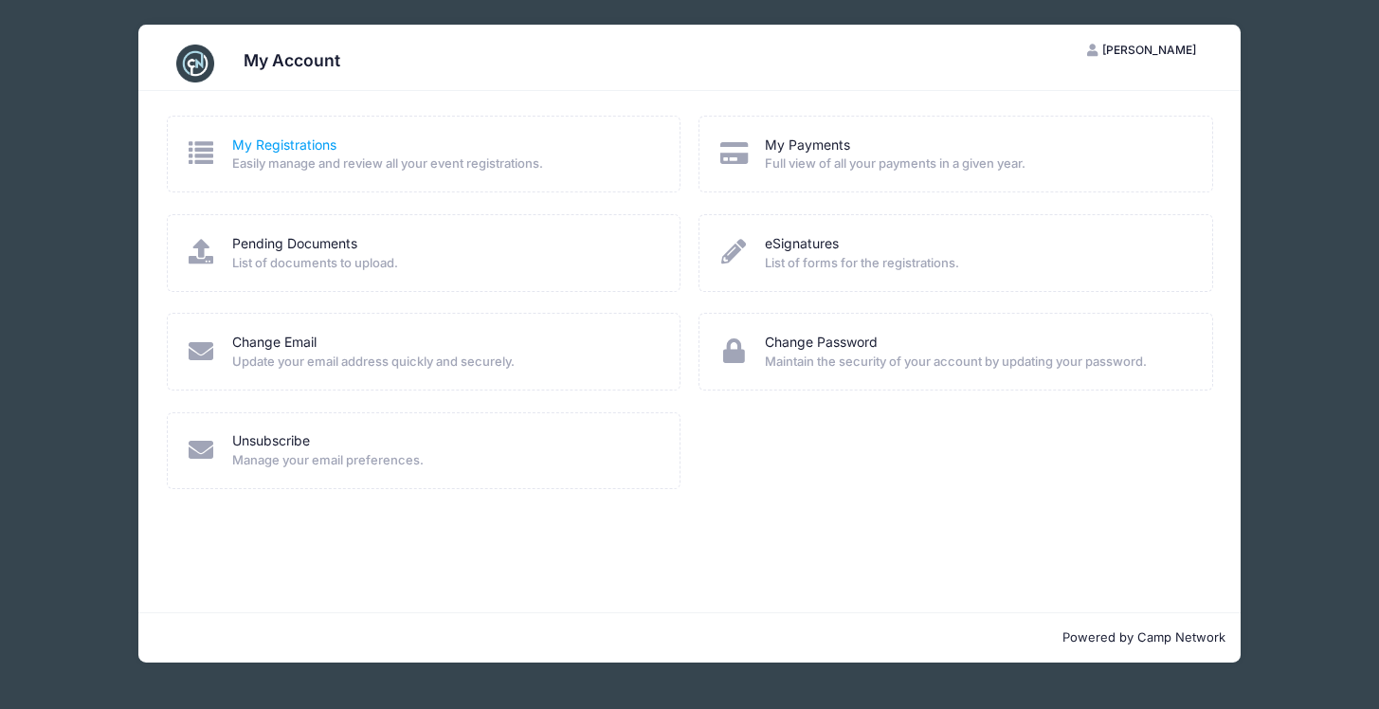
click at [242, 146] on link "My Registrations" at bounding box center [284, 146] width 104 height 20
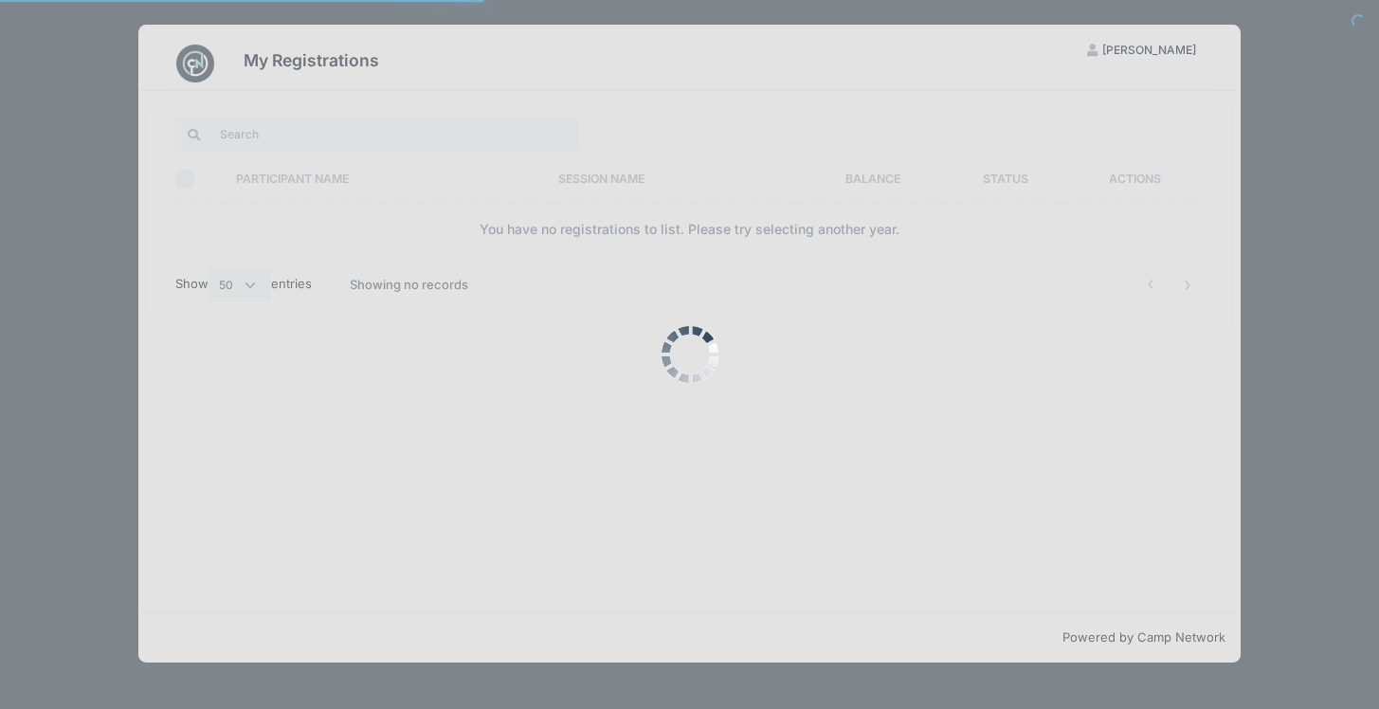
select select "50"
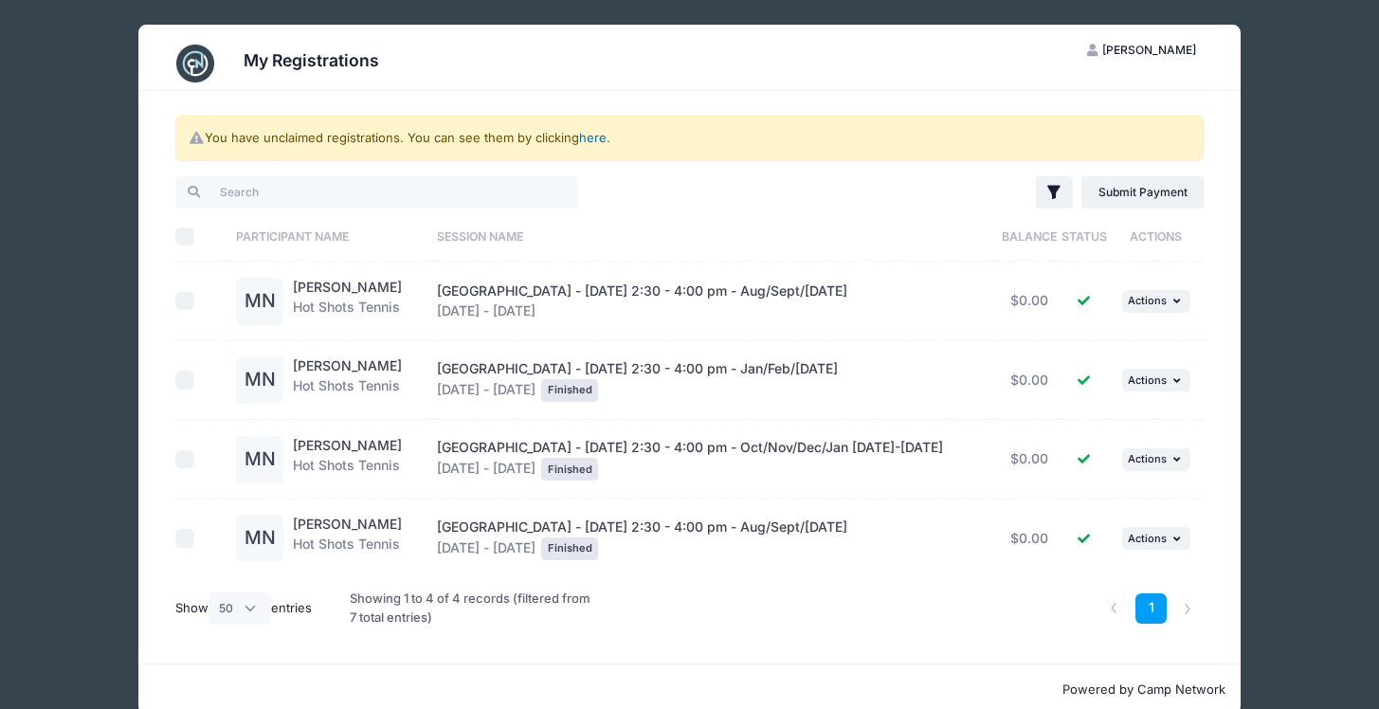
click at [591, 134] on link "here" at bounding box center [592, 137] width 27 height 15
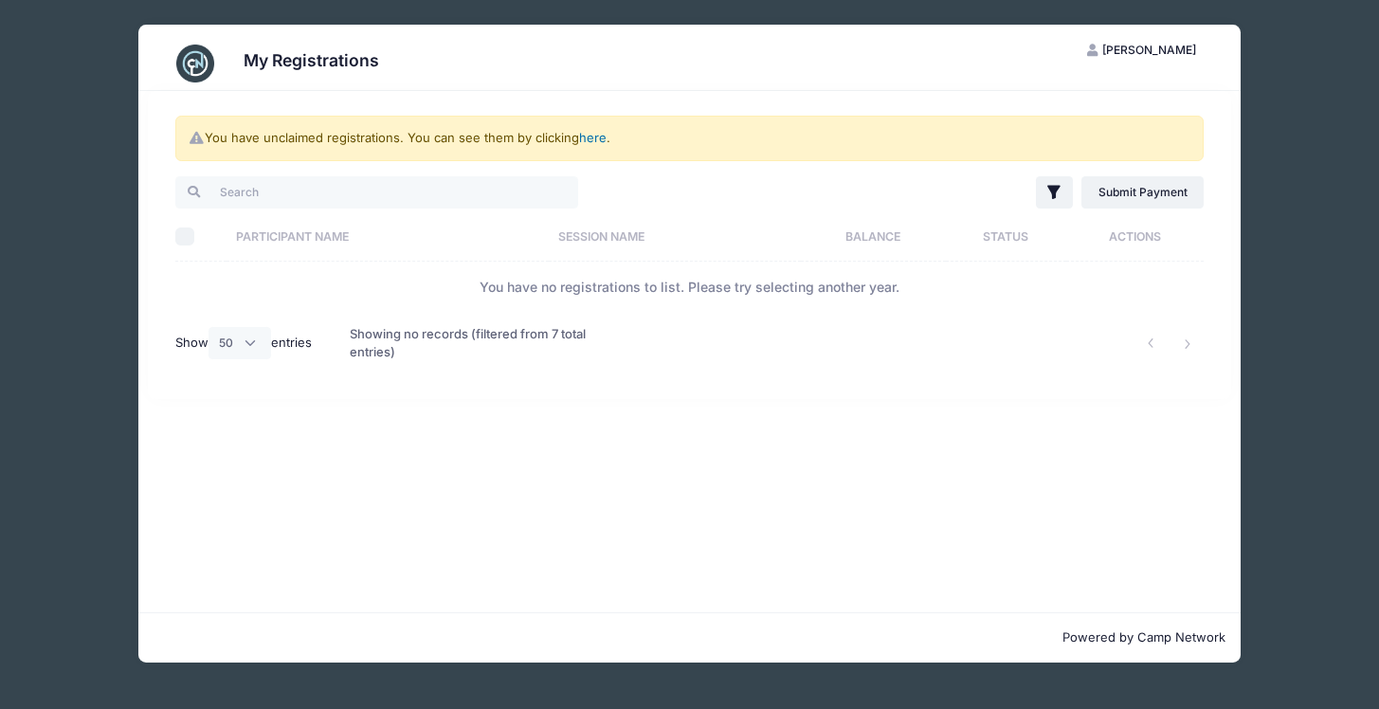
click at [602, 139] on link "here" at bounding box center [592, 137] width 27 height 15
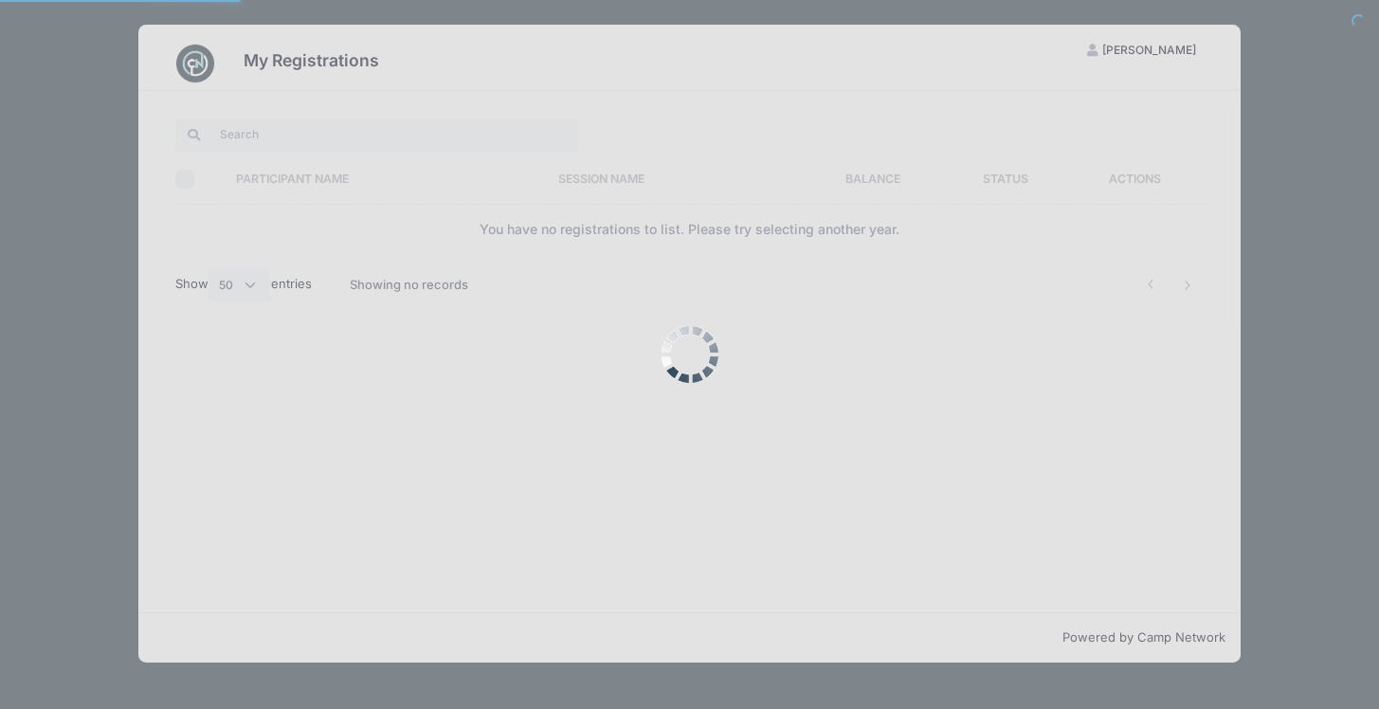
select select "50"
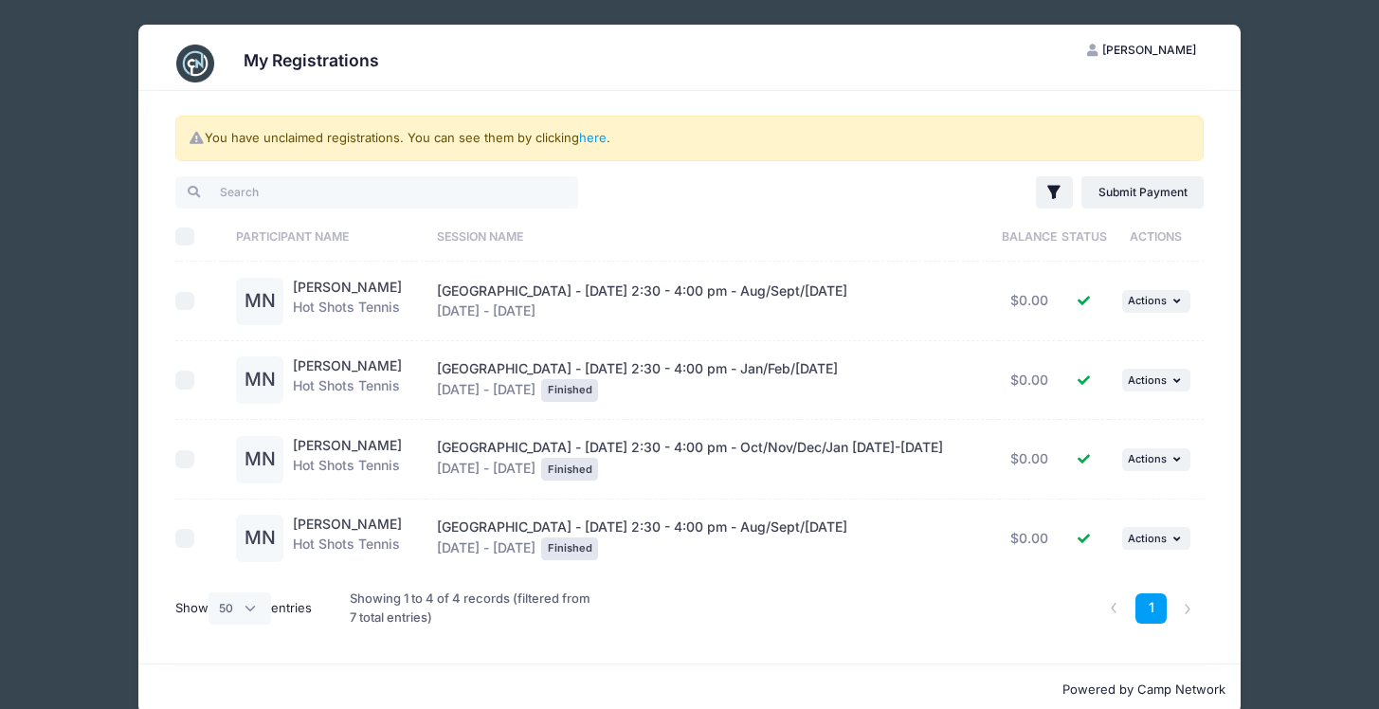
click at [183, 296] on input "checkbox" at bounding box center [184, 301] width 19 height 19
checkbox input "true"
click at [1160, 294] on button "... Actions" at bounding box center [1156, 301] width 68 height 23
click at [1111, 386] on link "View Attachments" at bounding box center [1096, 379] width 172 height 36
